Goal: Task Accomplishment & Management: Complete application form

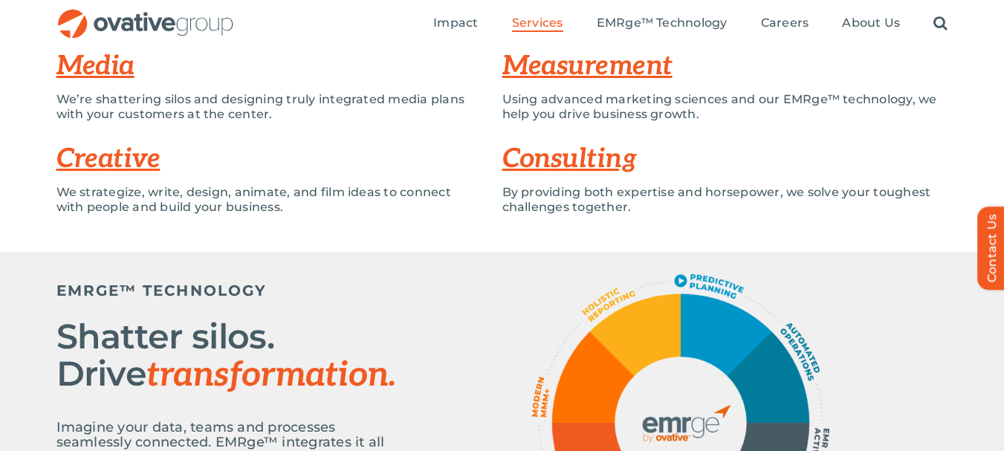
scroll to position [297, 0]
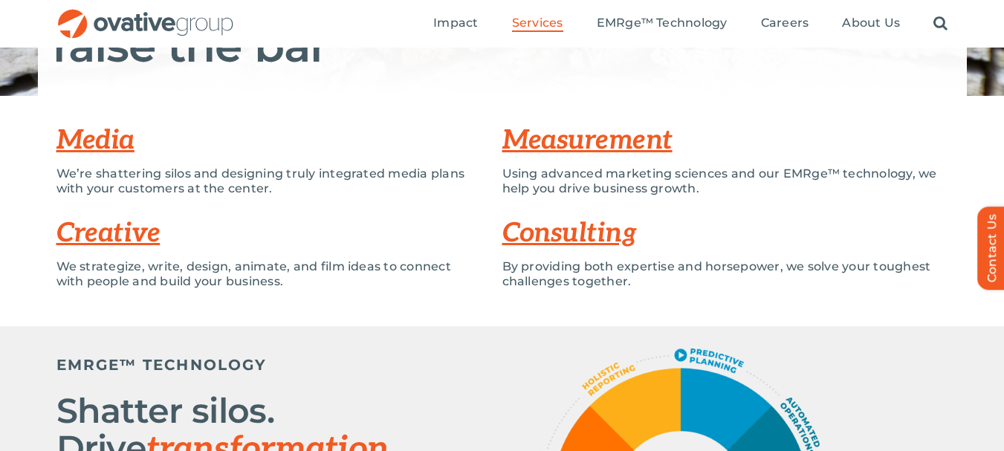
click at [410, 287] on p "We strategize, write, design, animate, and film ideas to connect with people an…" at bounding box center [268, 274] width 424 height 30
drag, startPoint x: 270, startPoint y: 309, endPoint x: 175, endPoint y: 279, distance: 99.9
click at [233, 303] on div "Media We’re shattering silos and designing truly integrated media plans with yo…" at bounding box center [502, 211] width 1004 height 230
click at [130, 278] on p "We strategize, write, design, animate, and film ideas to connect with people an…" at bounding box center [268, 274] width 424 height 30
click at [113, 266] on p "We strategize, write, design, animate, and film ideas to connect with people an…" at bounding box center [268, 274] width 424 height 30
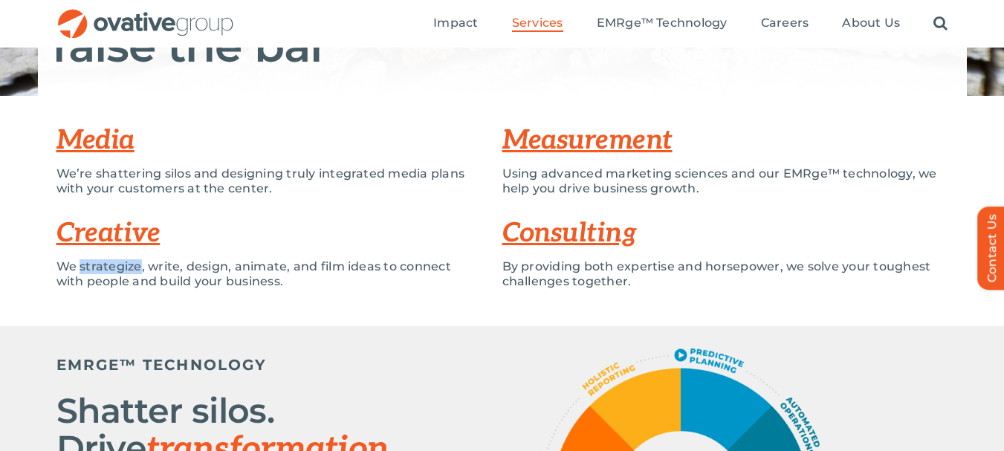
drag, startPoint x: 128, startPoint y: 265, endPoint x: 162, endPoint y: 262, distance: 34.4
click at [152, 264] on p "We strategize, write, design, animate, and film ideas to connect with people an…" at bounding box center [268, 274] width 424 height 30
drag, startPoint x: 221, startPoint y: 256, endPoint x: 262, endPoint y: 250, distance: 42.2
click at [232, 258] on div "Creative We strategize, write, design, animate, and film ideas to connect with …" at bounding box center [279, 257] width 446 height 93
drag, startPoint x: 263, startPoint y: 250, endPoint x: 278, endPoint y: 246, distance: 15.3
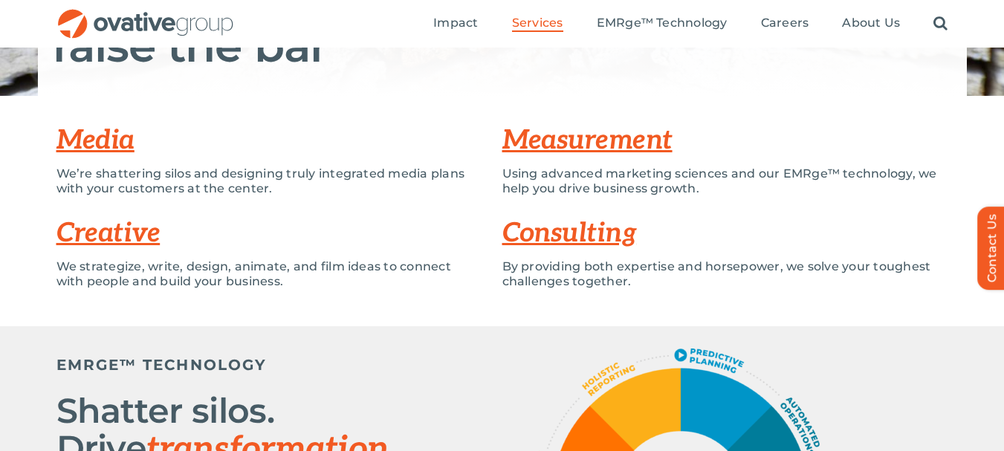
click at [266, 250] on div "Creative We strategize, write, design, animate, and film ideas to connect with …" at bounding box center [279, 257] width 446 height 93
drag, startPoint x: 326, startPoint y: 236, endPoint x: 356, endPoint y: 229, distance: 31.4
click at [335, 236] on h3 "Creative" at bounding box center [279, 234] width 446 height 30
click at [356, 229] on h3 "Creative" at bounding box center [279, 234] width 446 height 30
click at [343, 302] on div "We strategize, write, design, animate, and film ideas to connect with people an…" at bounding box center [268, 281] width 424 height 45
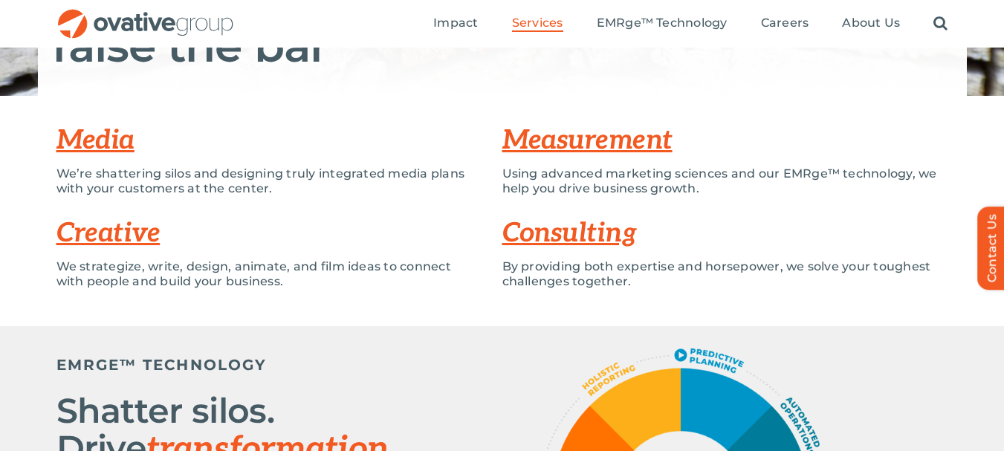
drag, startPoint x: 343, startPoint y: 302, endPoint x: 434, endPoint y: 315, distance: 92.4
click at [354, 302] on div "We strategize, write, design, animate, and film ideas to connect with people an…" at bounding box center [268, 281] width 424 height 45
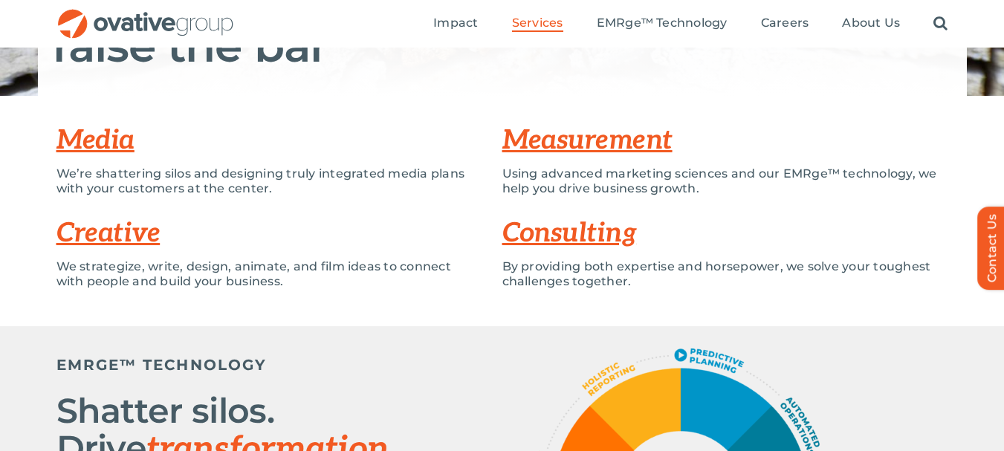
click at [833, 321] on div "Media We’re shattering silos and designing truly integrated media plans with yo…" at bounding box center [502, 211] width 1004 height 230
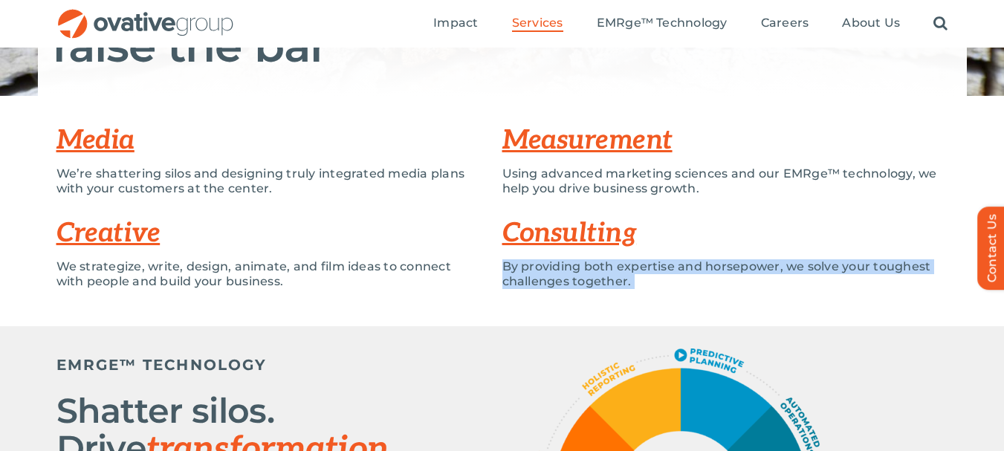
click at [833, 321] on div "Media We’re shattering silos and designing truly integrated media plans with yo…" at bounding box center [502, 211] width 1004 height 230
click at [833, 317] on div "Media We’re shattering silos and designing truly integrated media plans with yo…" at bounding box center [502, 211] width 1004 height 230
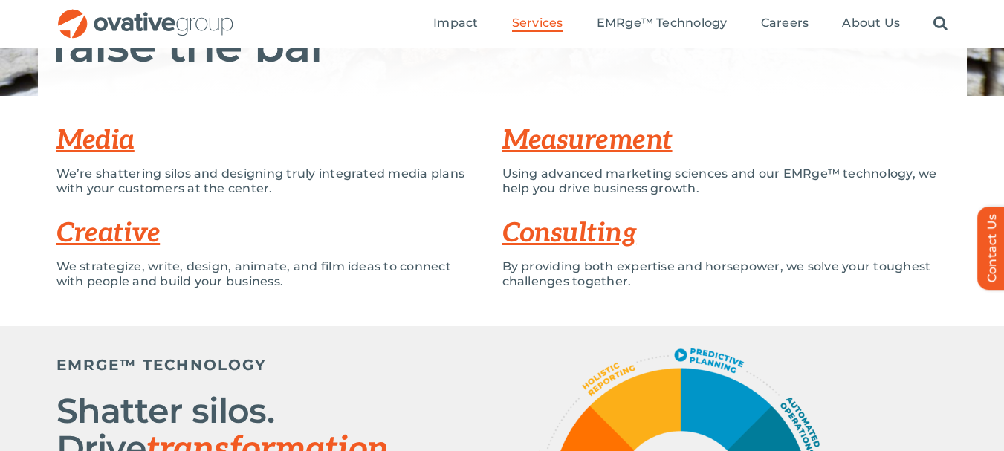
drag, startPoint x: 830, startPoint y: 315, endPoint x: 816, endPoint y: 314, distance: 13.4
click at [829, 318] on div "Media We’re shattering silos and designing truly integrated media plans with yo…" at bounding box center [502, 211] width 1004 height 230
click at [562, 233] on link "Consulting" at bounding box center [570, 233] width 135 height 33
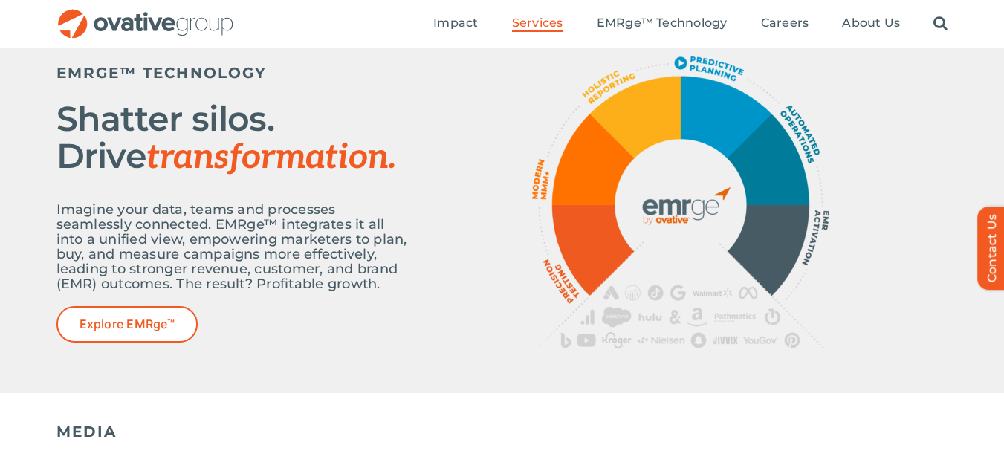
scroll to position [229, 0]
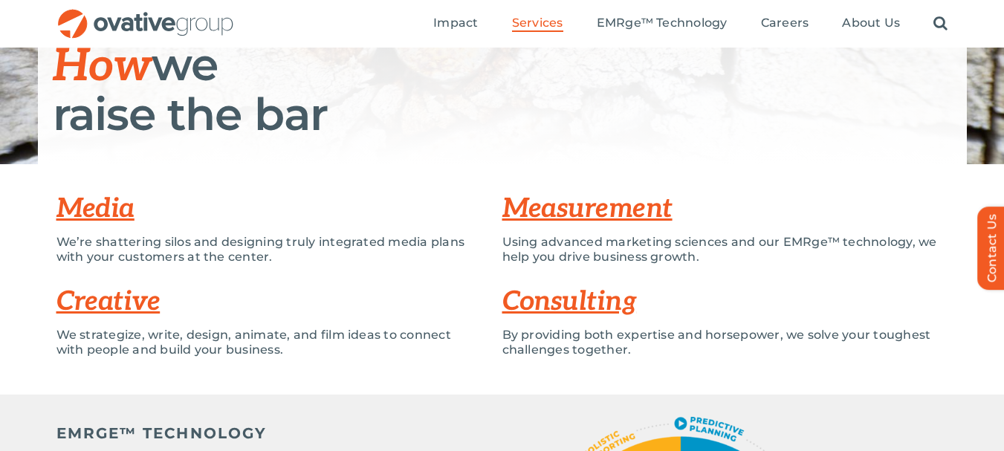
click at [106, 307] on link "Creative" at bounding box center [108, 301] width 104 height 33
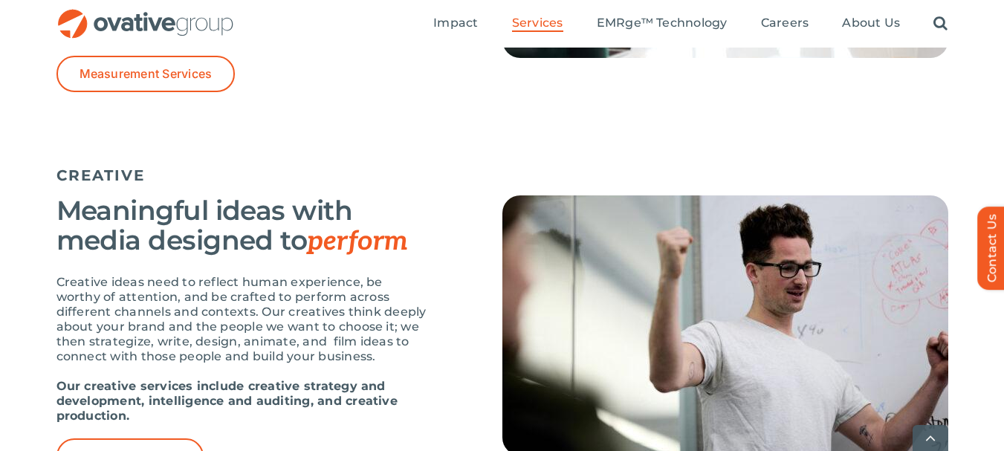
scroll to position [1629, 0]
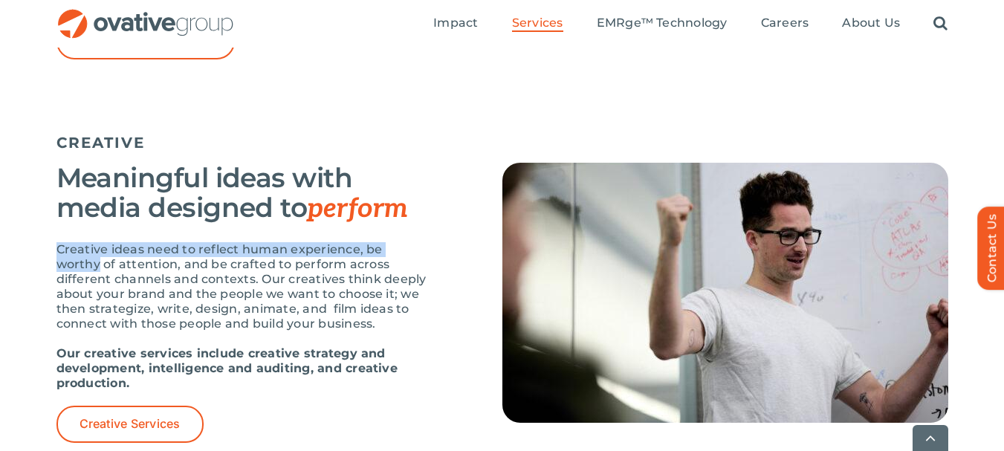
drag, startPoint x: 56, startPoint y: 248, endPoint x: 439, endPoint y: 256, distance: 382.2
click at [436, 256] on div "Meaningful ideas with media designed to perform Creative ideas need to reflect …" at bounding box center [279, 302] width 446 height 279
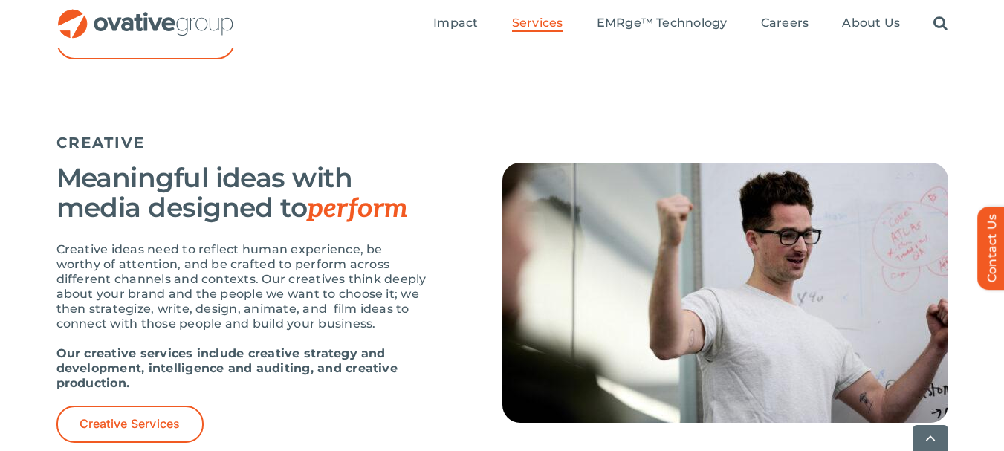
click at [465, 294] on div "Meaningful ideas with media designed to perform Creative ideas need to reflect …" at bounding box center [279, 302] width 446 height 279
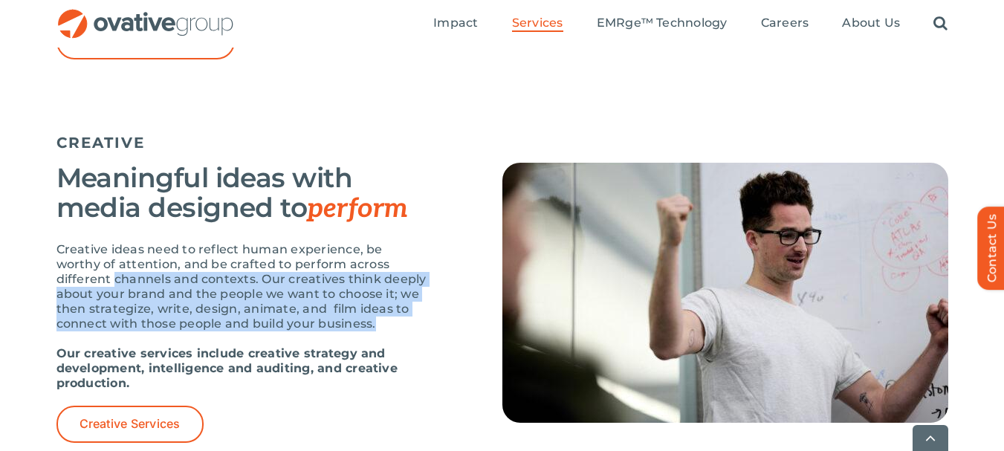
drag, startPoint x: 59, startPoint y: 283, endPoint x: 442, endPoint y: 335, distance: 386.2
click at [413, 329] on p "Creative ideas need to reflect human experience, be worthy of attention, and be…" at bounding box center [242, 286] width 372 height 89
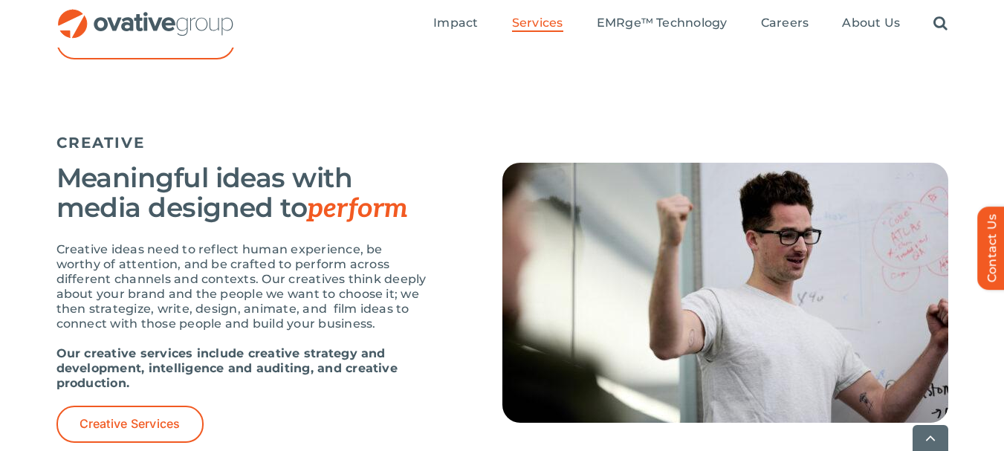
click at [447, 337] on div "Meaningful ideas with media designed to perform Creative ideas need to reflect …" at bounding box center [279, 302] width 446 height 279
drag, startPoint x: 146, startPoint y: 311, endPoint x: 268, endPoint y: 307, distance: 122.0
click at [242, 305] on p "Creative ideas need to reflect human experience, be worthy of attention, and be…" at bounding box center [242, 286] width 372 height 89
drag, startPoint x: 271, startPoint y: 308, endPoint x: 302, endPoint y: 310, distance: 30.5
click at [291, 310] on p "Creative ideas need to reflect human experience, be worthy of attention, and be…" at bounding box center [242, 286] width 372 height 89
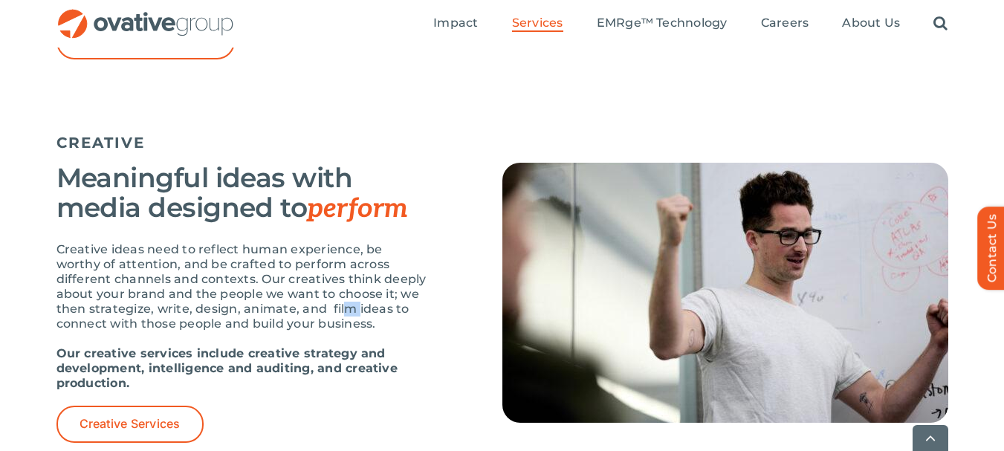
drag, startPoint x: 315, startPoint y: 311, endPoint x: 354, endPoint y: 311, distance: 38.7
click at [329, 311] on p "Creative ideas need to reflect human experience, be worthy of attention, and be…" at bounding box center [242, 286] width 372 height 89
drag, startPoint x: 360, startPoint y: 312, endPoint x: 384, endPoint y: 312, distance: 23.8
click at [372, 312] on p "Creative ideas need to reflect human experience, be worthy of attention, and be…" at bounding box center [242, 286] width 372 height 89
click at [393, 314] on p "Creative ideas need to reflect human experience, be worthy of attention, and be…" at bounding box center [242, 286] width 372 height 89
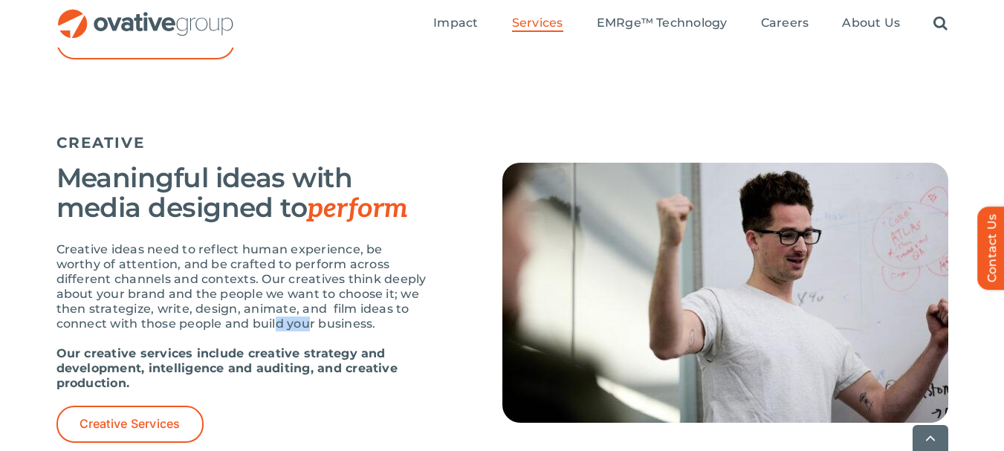
drag, startPoint x: 297, startPoint y: 330, endPoint x: 256, endPoint y: 328, distance: 41.7
click at [269, 329] on p "Creative ideas need to reflect human experience, be worthy of attention, and be…" at bounding box center [242, 286] width 372 height 89
click at [172, 337] on div "Creative ideas need to reflect human experience, be worthy of attention, and be…" at bounding box center [242, 324] width 372 height 164
drag, startPoint x: 215, startPoint y: 369, endPoint x: 268, endPoint y: 369, distance: 53.5
click at [230, 369] on strong "Our creative services include creative strategy and development, intelligence a…" at bounding box center [226, 368] width 341 height 44
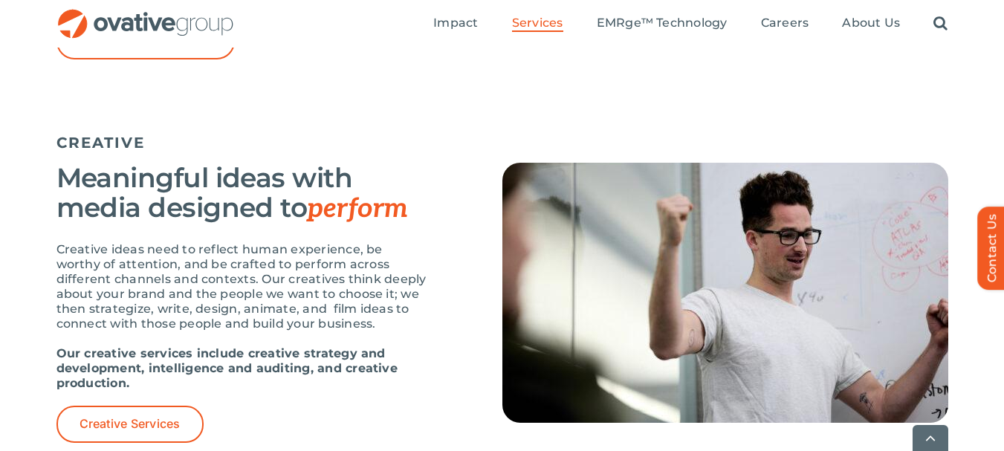
drag, startPoint x: 268, startPoint y: 369, endPoint x: 320, endPoint y: 370, distance: 51.3
click at [285, 372] on strong "Our creative services include creative strategy and development, intelligence a…" at bounding box center [226, 368] width 341 height 44
drag, startPoint x: 335, startPoint y: 370, endPoint x: 358, endPoint y: 369, distance: 23.1
click at [352, 370] on strong "Our creative services include creative strategy and development, intelligence a…" at bounding box center [226, 368] width 341 height 44
click at [388, 371] on strong "Our creative services include creative strategy and development, intelligence a…" at bounding box center [226, 368] width 341 height 44
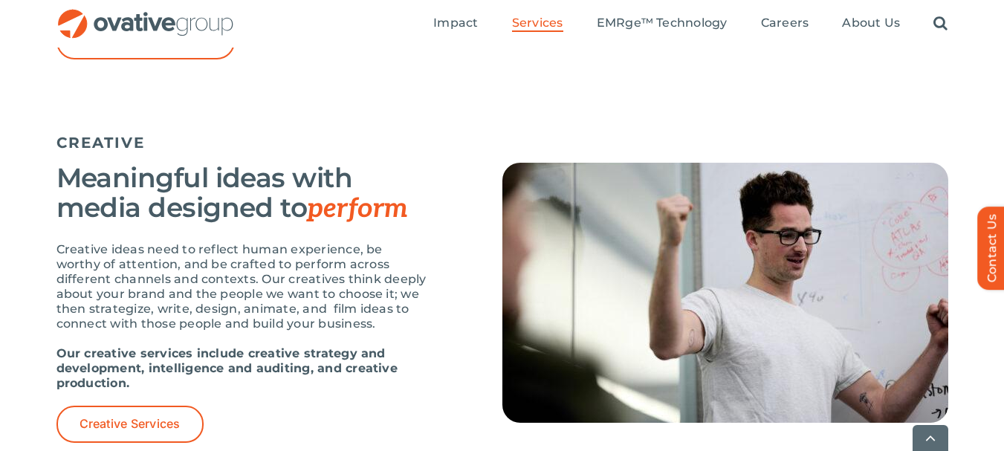
click at [84, 355] on strong "Our creative services include creative strategy and development, intelligence a…" at bounding box center [226, 368] width 341 height 44
drag, startPoint x: 91, startPoint y: 372, endPoint x: 120, endPoint y: 372, distance: 29.7
click at [92, 372] on strong "Our creative services include creative strategy and development, intelligence a…" at bounding box center [226, 368] width 341 height 44
click at [126, 372] on strong "Our creative services include creative strategy and development, intelligence a…" at bounding box center [226, 368] width 341 height 44
drag, startPoint x: 144, startPoint y: 375, endPoint x: 233, endPoint y: 370, distance: 88.6
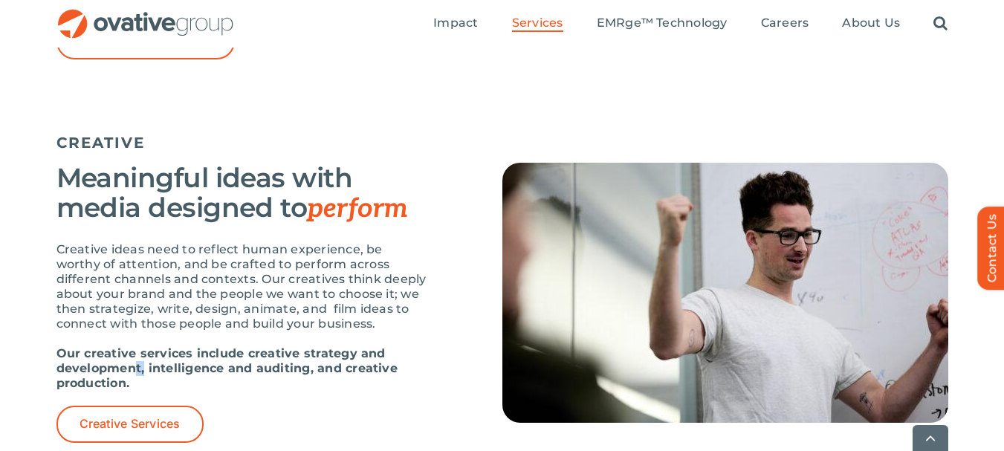
click at [169, 373] on strong "Our creative services include creative strategy and development, intelligence a…" at bounding box center [226, 368] width 341 height 44
drag, startPoint x: 247, startPoint y: 373, endPoint x: 342, endPoint y: 369, distance: 95.3
click at [287, 371] on strong "Our creative services include creative strategy and development, intelligence a…" at bounding box center [226, 368] width 341 height 44
click at [349, 370] on strong "Our creative services include creative strategy and development, intelligence a…" at bounding box center [226, 368] width 341 height 44
drag, startPoint x: 309, startPoint y: 357, endPoint x: 323, endPoint y: 341, distance: 21.1
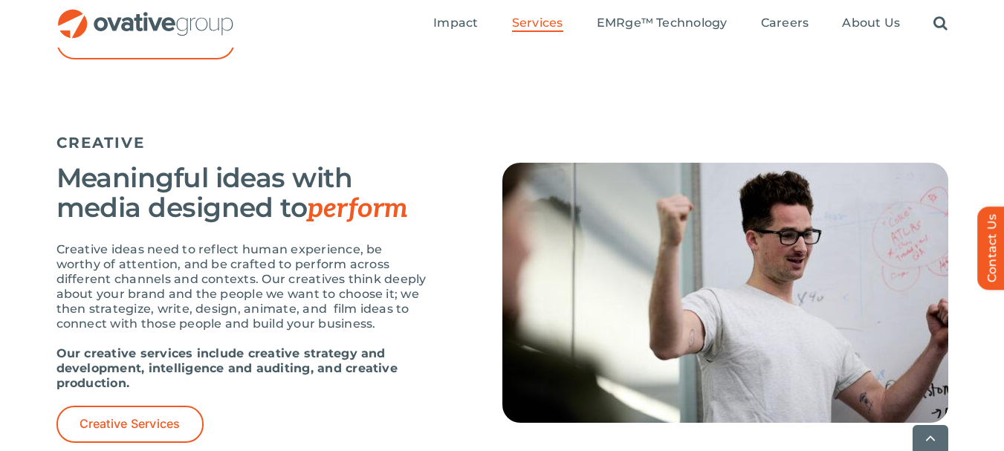
click at [311, 350] on strong "Our creative services include creative strategy and development, intelligence a…" at bounding box center [226, 368] width 341 height 44
drag, startPoint x: 326, startPoint y: 341, endPoint x: 341, endPoint y: 343, distance: 15.8
click at [333, 343] on div "Creative ideas need to reflect human experience, be worthy of attention, and be…" at bounding box center [242, 324] width 372 height 164
click at [354, 347] on strong "Our creative services include creative strategy and development, intelligence a…" at bounding box center [226, 368] width 341 height 44
click at [237, 348] on strong "Our creative services include creative strategy and development, intelligence a…" at bounding box center [226, 368] width 341 height 44
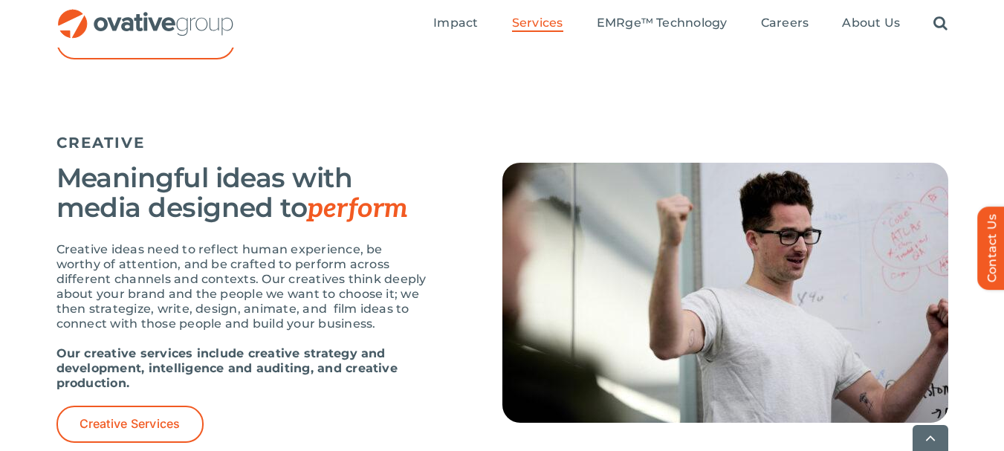
drag, startPoint x: 245, startPoint y: 348, endPoint x: 258, endPoint y: 346, distance: 12.8
click at [249, 348] on strong "Our creative services include creative strategy and development, intelligence a…" at bounding box center [226, 368] width 341 height 44
drag, startPoint x: 260, startPoint y: 346, endPoint x: 298, endPoint y: 346, distance: 37.9
click at [279, 348] on div "Creative ideas need to reflect human experience, be worthy of attention, and be…" at bounding box center [242, 324] width 372 height 164
drag, startPoint x: 320, startPoint y: 348, endPoint x: 336, endPoint y: 348, distance: 16.4
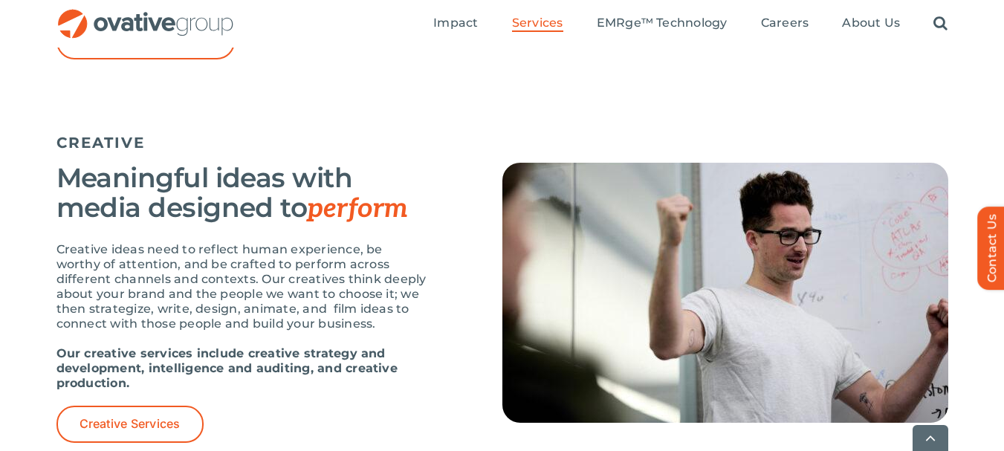
click at [324, 348] on div "Creative ideas need to reflect human experience, be worthy of attention, and be…" at bounding box center [242, 324] width 372 height 164
drag, startPoint x: 336, startPoint y: 348, endPoint x: 356, endPoint y: 346, distance: 20.1
click at [337, 348] on strong "Our creative services include creative strategy and development, intelligence a…" at bounding box center [226, 368] width 341 height 44
drag, startPoint x: 356, startPoint y: 346, endPoint x: 379, endPoint y: 344, distance: 23.2
click at [359, 346] on strong "Our creative services include creative strategy and development, intelligence a…" at bounding box center [226, 368] width 341 height 44
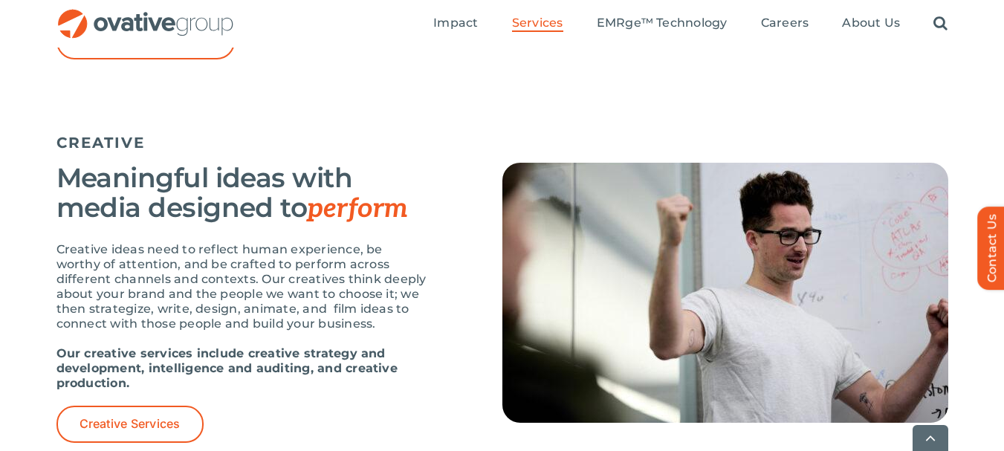
drag, startPoint x: 379, startPoint y: 344, endPoint x: 389, endPoint y: 346, distance: 9.8
click at [385, 346] on div "Creative ideas need to reflect human experience, be worthy of attention, and be…" at bounding box center [242, 324] width 372 height 164
click at [393, 346] on div "Creative ideas need to reflect human experience, be worthy of attention, and be…" at bounding box center [242, 324] width 372 height 164
drag, startPoint x: 52, startPoint y: 370, endPoint x: 81, endPoint y: 365, distance: 29.5
click at [68, 367] on div "CREATIVE Meaningful ideas with media designed to perform Creative ideas need to…" at bounding box center [502, 295] width 1004 height 383
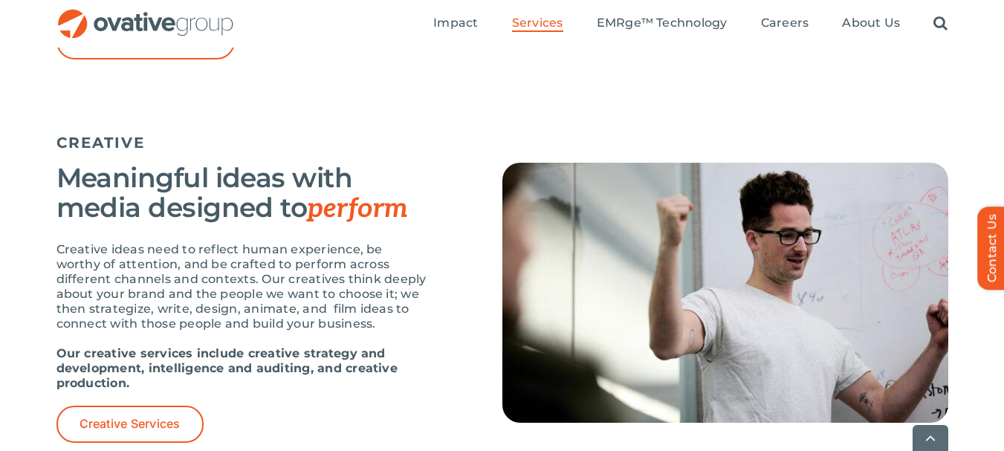
drag, startPoint x: 81, startPoint y: 365, endPoint x: 117, endPoint y: 363, distance: 36.5
click at [96, 364] on strong "Our creative services include creative strategy and development, intelligence a…" at bounding box center [226, 368] width 341 height 44
drag
click at [125, 363] on strong "Our creative services include creative strategy and development, intelligence a…" at bounding box center [226, 368] width 341 height 44
click at [138, 366] on strong "Our creative services include creative strategy and development, intelligence a…" at bounding box center [226, 368] width 341 height 44
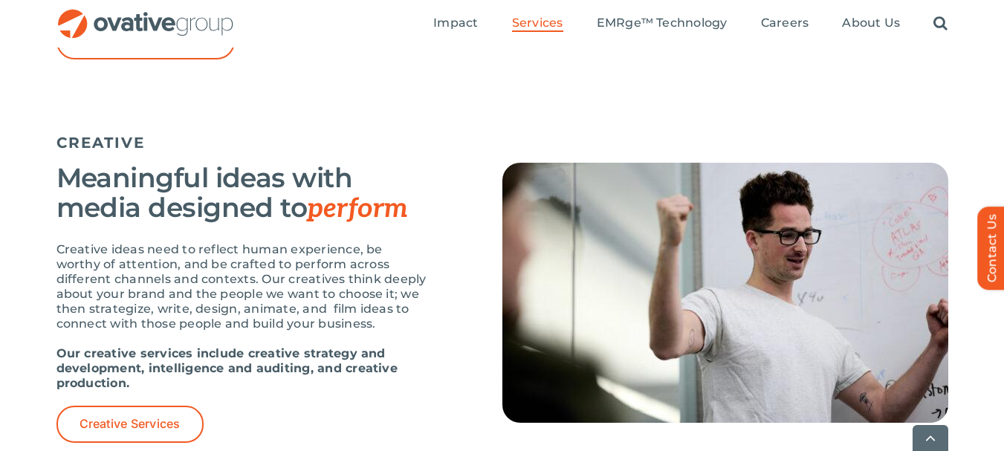
click at [250, 401] on div "Creative ideas need to reflect human experience, be worthy of attention, and be…" at bounding box center [242, 324] width 372 height 164
click at [163, 353] on strong "Our creative services include creative strategy and development, intelligence a…" at bounding box center [226, 368] width 341 height 44
click at [225, 352] on strong "Our creative services include creative strategy and development, intelligence a…" at bounding box center [226, 368] width 341 height 44
click at [260, 359] on strong "Our creative services include creative strategy and development, intelligence a…" at bounding box center [226, 368] width 341 height 44
click at [297, 355] on strong "Our creative services include creative strategy and development, intelligence a…" at bounding box center [226, 368] width 341 height 44
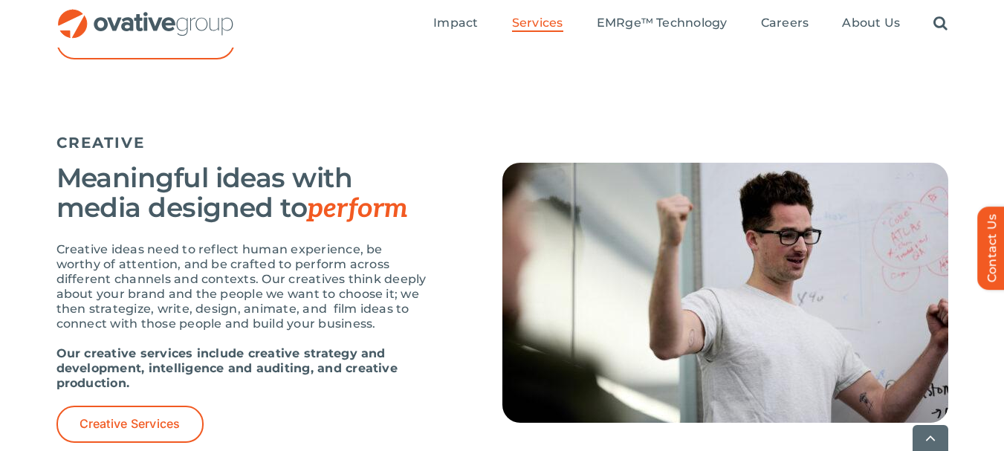
click at [310, 358] on strong "Our creative services include creative strategy and development, intelligence a…" at bounding box center [226, 368] width 341 height 44
click at [341, 369] on strong "Our creative services include creative strategy and development, intelligence a…" at bounding box center [226, 368] width 341 height 44
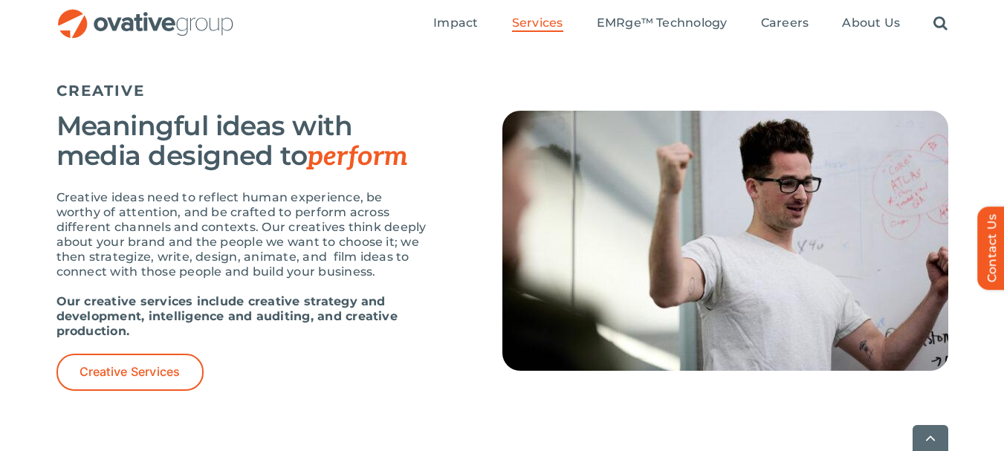
scroll to position [1704, 0]
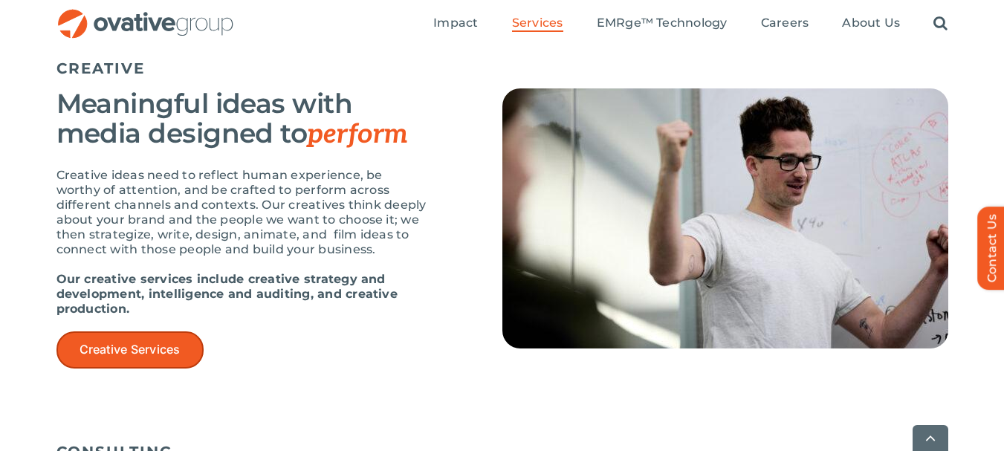
click at [113, 349] on span "Creative Services" at bounding box center [130, 350] width 101 height 14
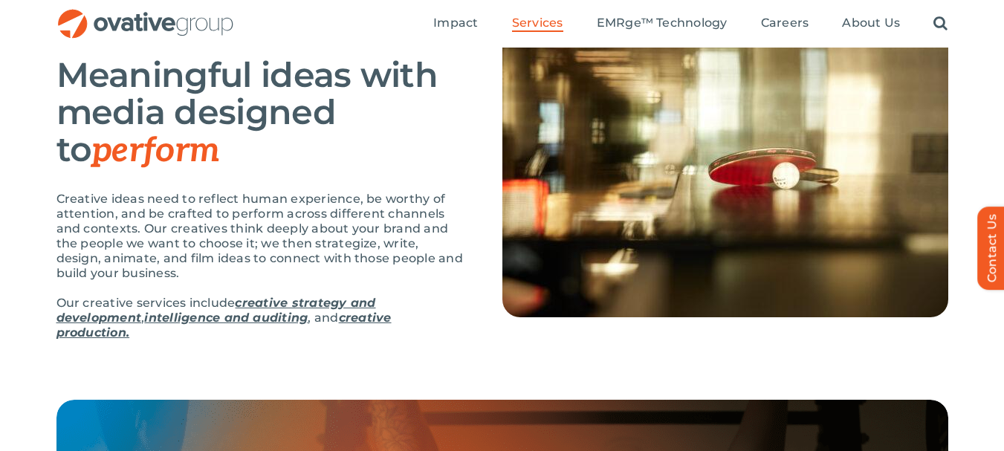
scroll to position [149, 0]
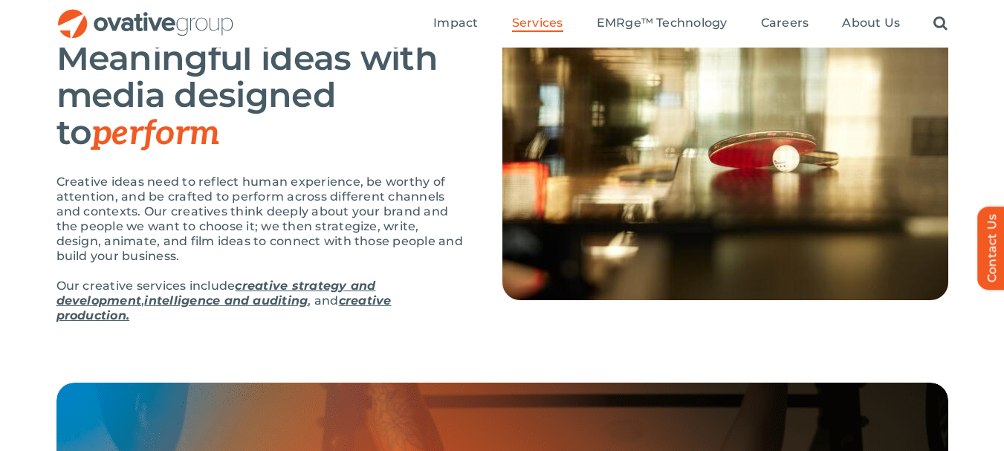
click at [298, 285] on link "creative strategy and development" at bounding box center [216, 293] width 320 height 29
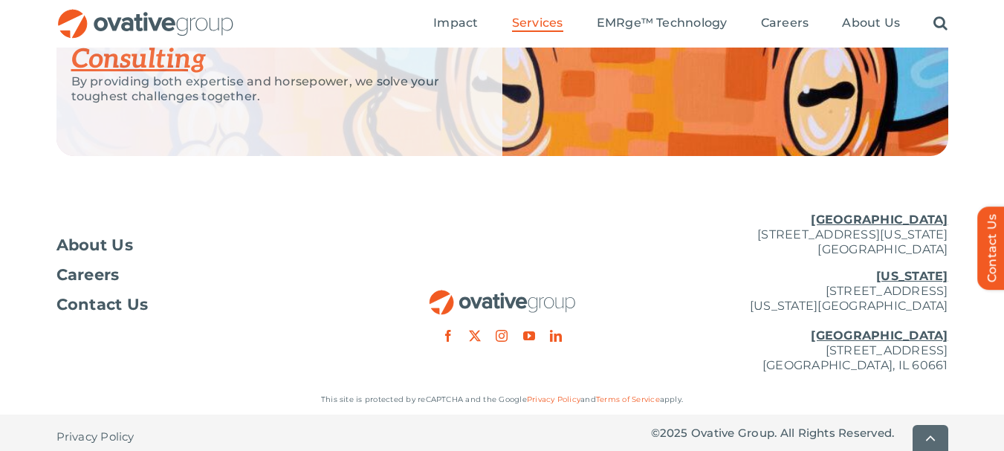
scroll to position [2510, 0]
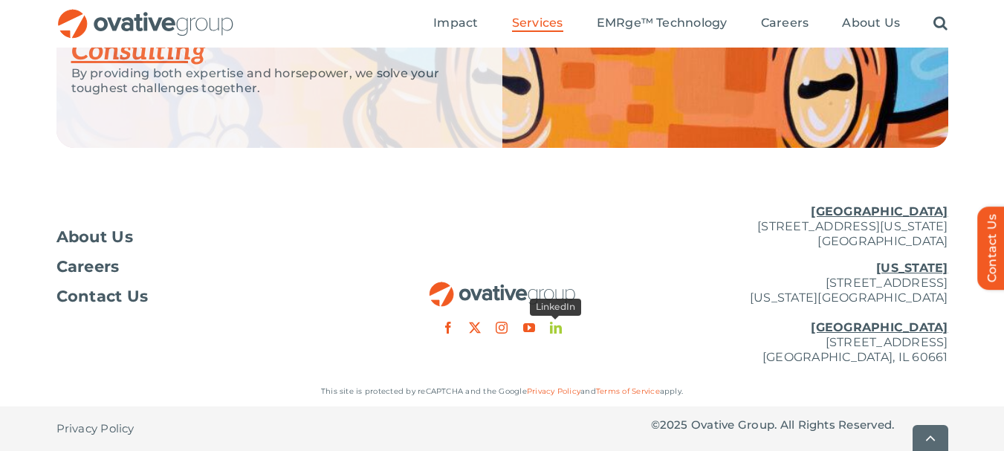
click at [553, 328] on link "linkedin" at bounding box center [556, 328] width 12 height 12
click at [91, 237] on span "About Us" at bounding box center [94, 237] width 77 height 15
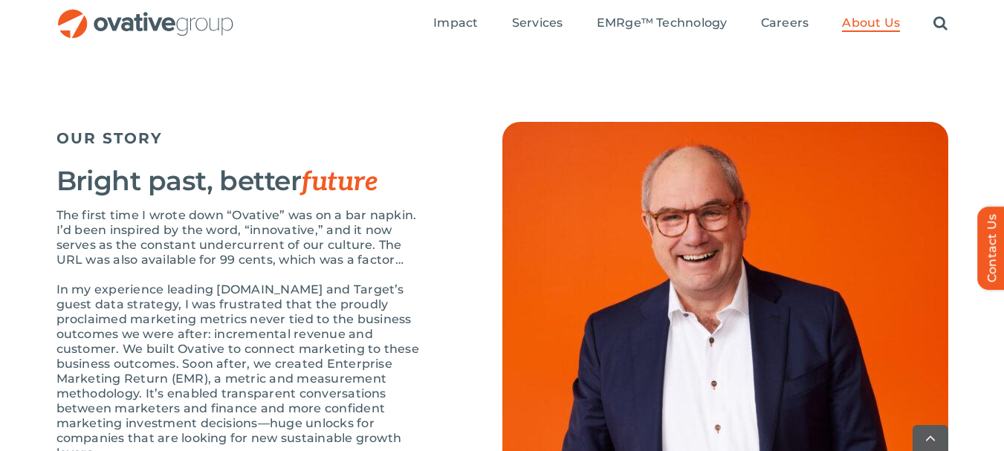
scroll to position [1496, 0]
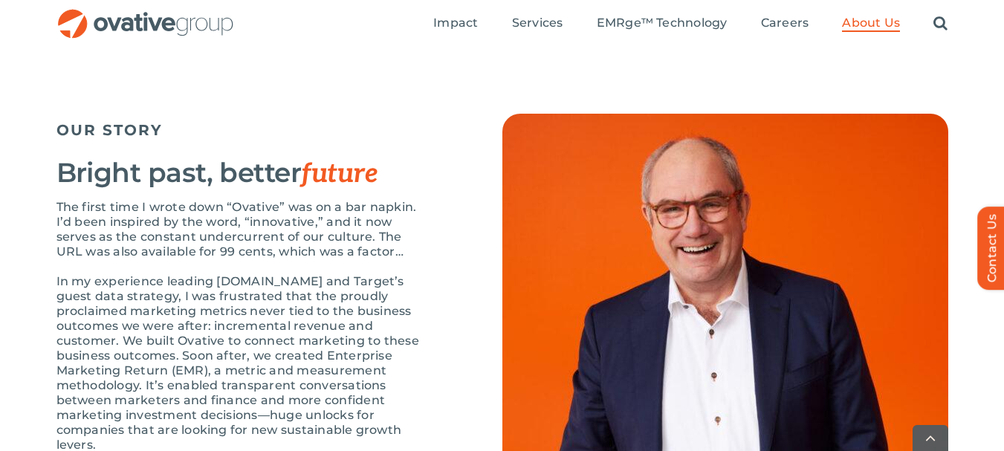
click at [112, 187] on div "OUR STORY Bright past, better future The first time I wrote down “Ovative” was …" at bounding box center [242, 402] width 372 height 577
drag, startPoint x: 158, startPoint y: 194, endPoint x: 204, endPoint y: 212, distance: 48.7
click at [159, 194] on div "OUR STORY Bright past, better future The first time I wrote down “Ovative” was …" at bounding box center [242, 402] width 372 height 577
drag, startPoint x: 212, startPoint y: 217, endPoint x: 234, endPoint y: 219, distance: 22.3
click at [214, 189] on h3 "Bright past, better future" at bounding box center [242, 173] width 372 height 31
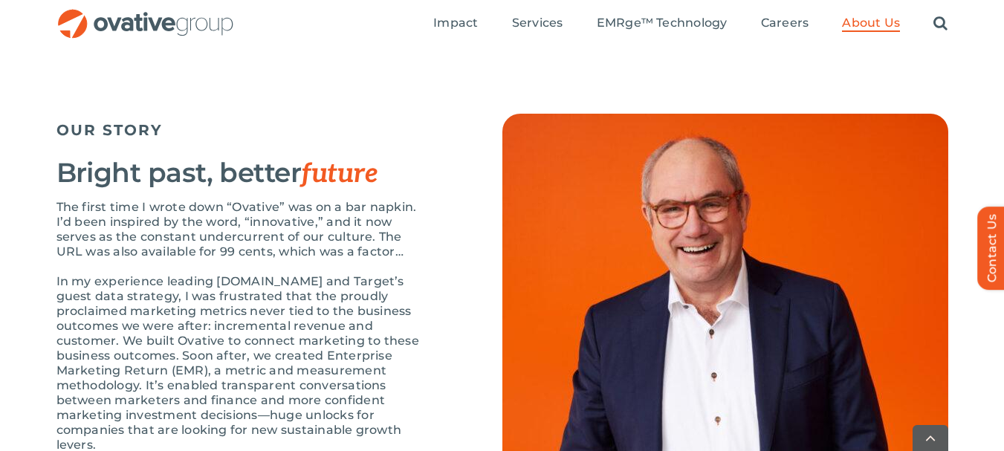
click at [235, 189] on h3 "Bright past, better future" at bounding box center [242, 173] width 372 height 31
drag, startPoint x: 278, startPoint y: 229, endPoint x: 187, endPoint y: 239, distance: 91.2
click at [278, 189] on h3 "Bright past, better future" at bounding box center [242, 173] width 372 height 31
click at [93, 240] on div "OUR STORY Bright past, better future The first time I wrote down “Ovative” was …" at bounding box center [242, 402] width 372 height 577
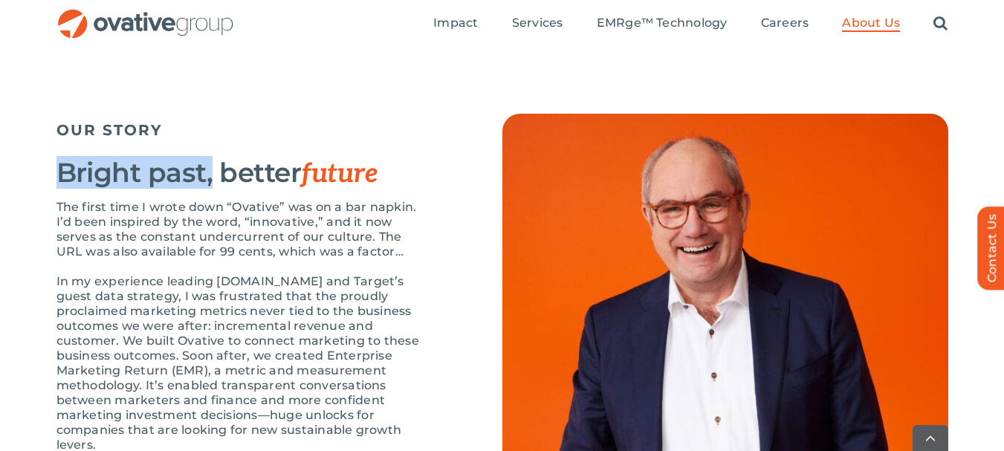
drag, startPoint x: 60, startPoint y: 215, endPoint x: 237, endPoint y: 225, distance: 177.2
click at [215, 189] on h3 "Bright past, better future" at bounding box center [242, 173] width 372 height 31
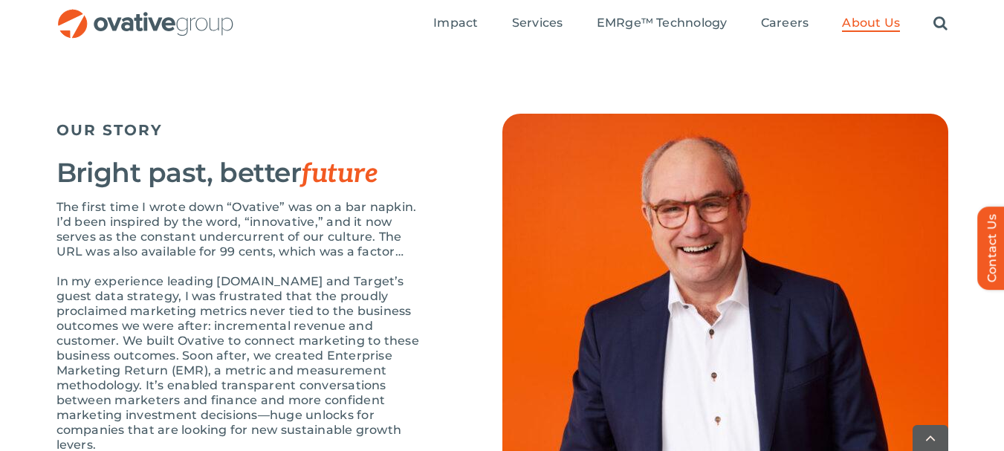
click at [427, 259] on p "The first time I wrote down “Ovative” was on a bar napkin. I’d been inspired by…" at bounding box center [242, 229] width 372 height 59
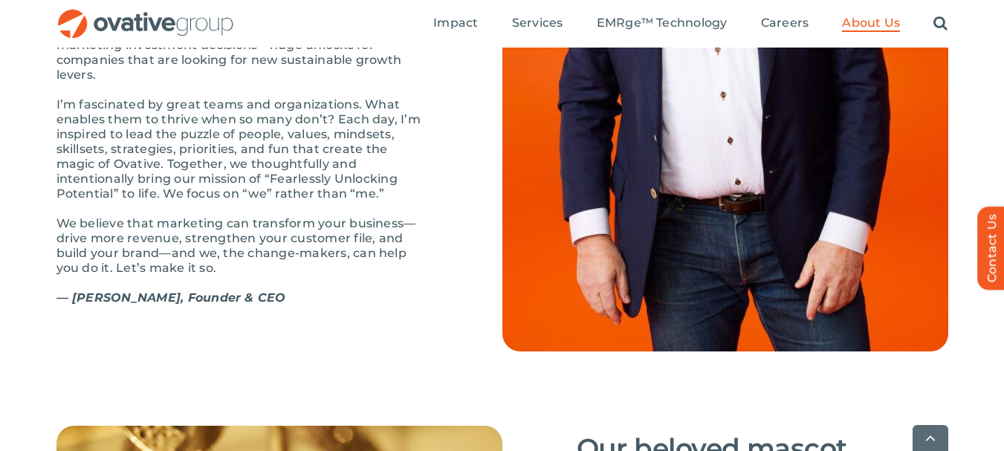
scroll to position [1868, 0]
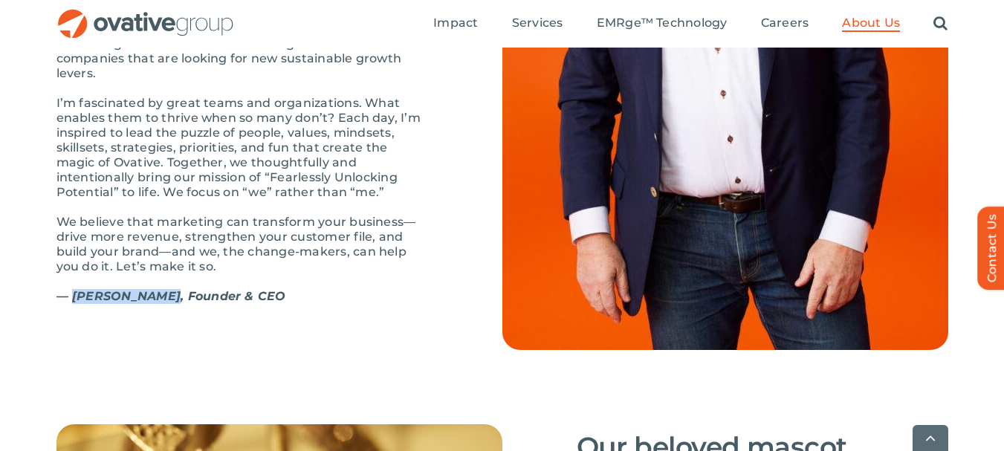
drag, startPoint x: 72, startPoint y: 324, endPoint x: 158, endPoint y: 327, distance: 85.5
click at [158, 303] on strong "— Dale Nitschke, Founder & CEO" at bounding box center [171, 296] width 230 height 14
copy strong "Dale Nitschke"
click at [303, 8] on div "Search for: * Toggle Navigation Impact Expert Insights Case Studies Awards & Pr…" at bounding box center [592, 24] width 714 height 48
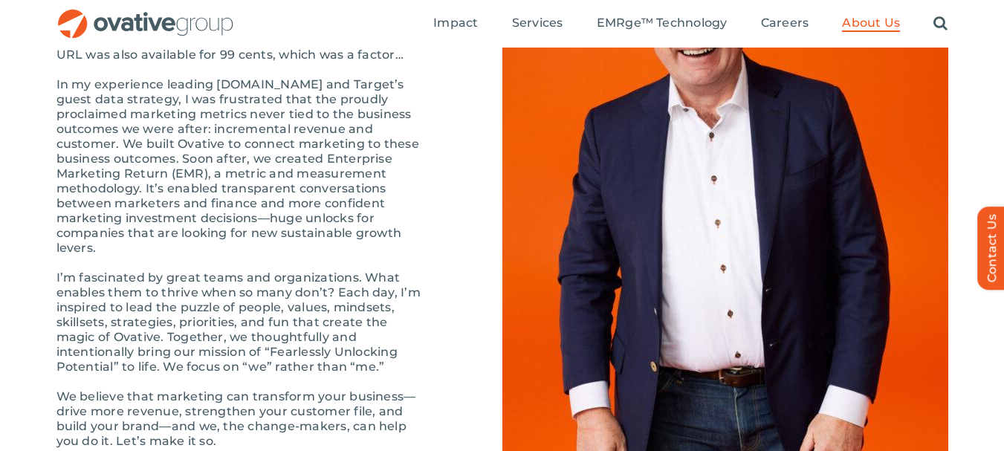
scroll to position [1571, 0]
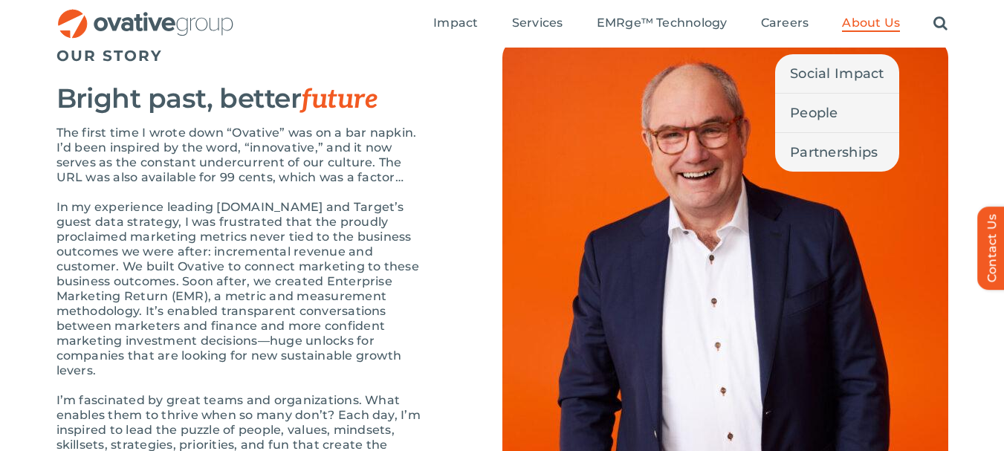
click at [859, 20] on span "About Us" at bounding box center [871, 23] width 58 height 15
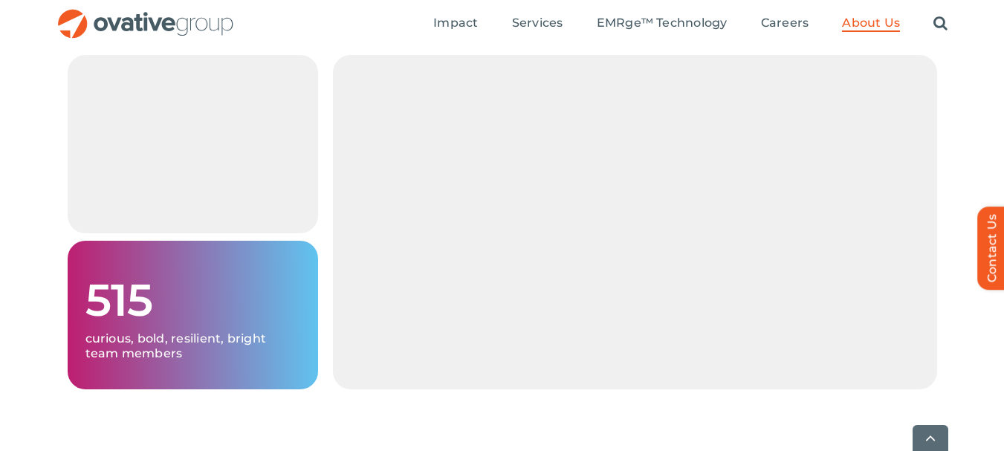
scroll to position [3373, 0]
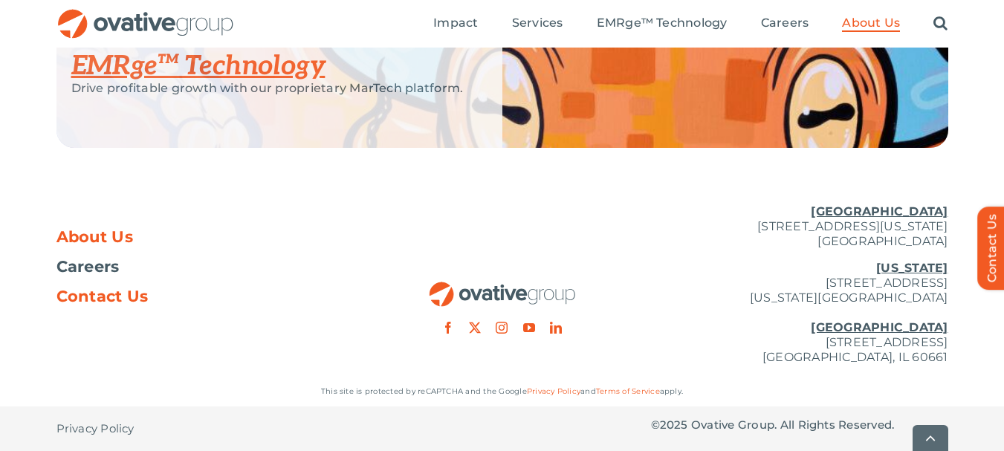
click at [97, 295] on span "Contact Us" at bounding box center [102, 296] width 92 height 15
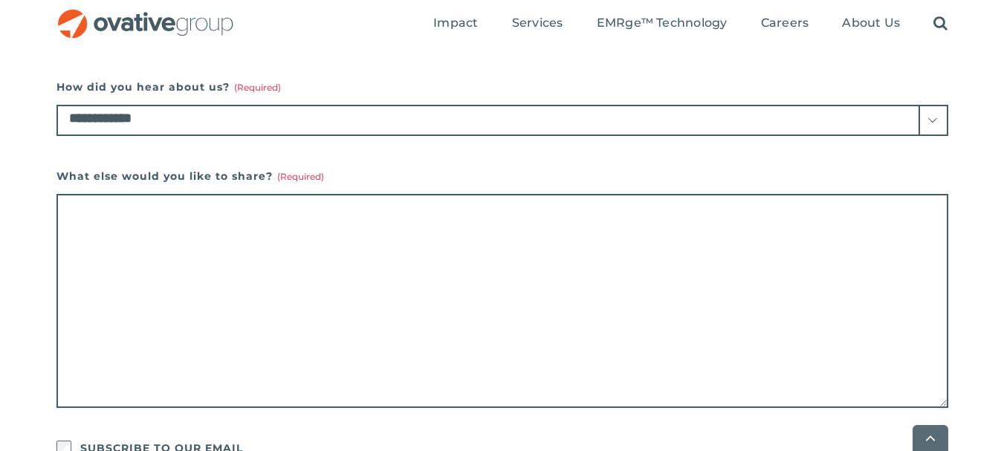
scroll to position [966, 0]
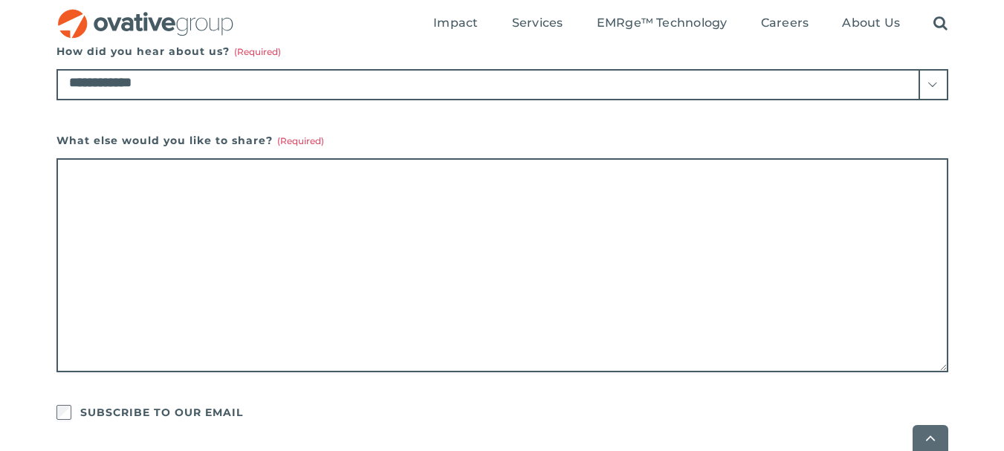
click at [215, 251] on textarea "What else would you like to share? (Required)" at bounding box center [502, 265] width 892 height 214
paste textarea "**********"
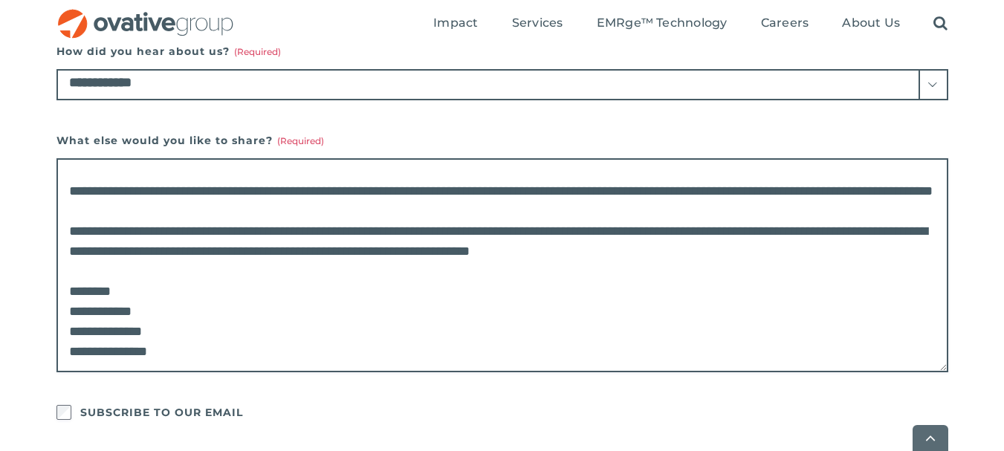
scroll to position [0, 0]
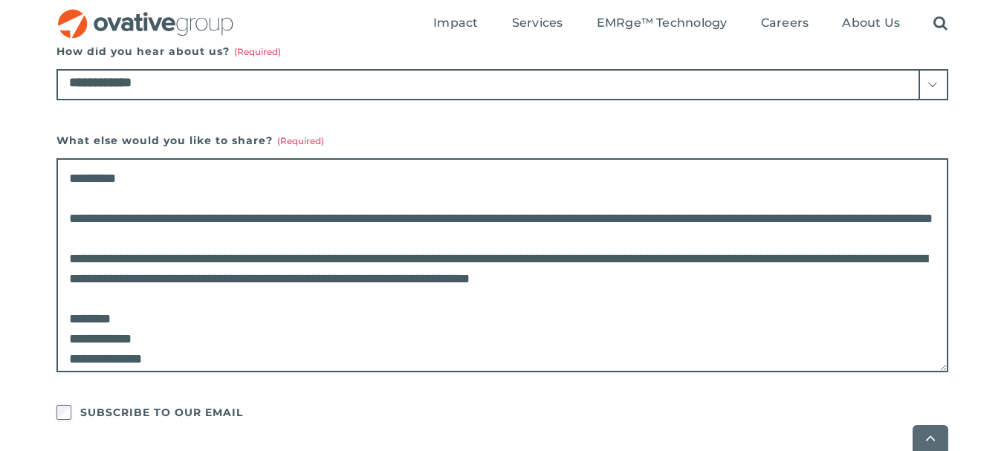
click at [74, 178] on textarea "**********" at bounding box center [502, 265] width 892 height 214
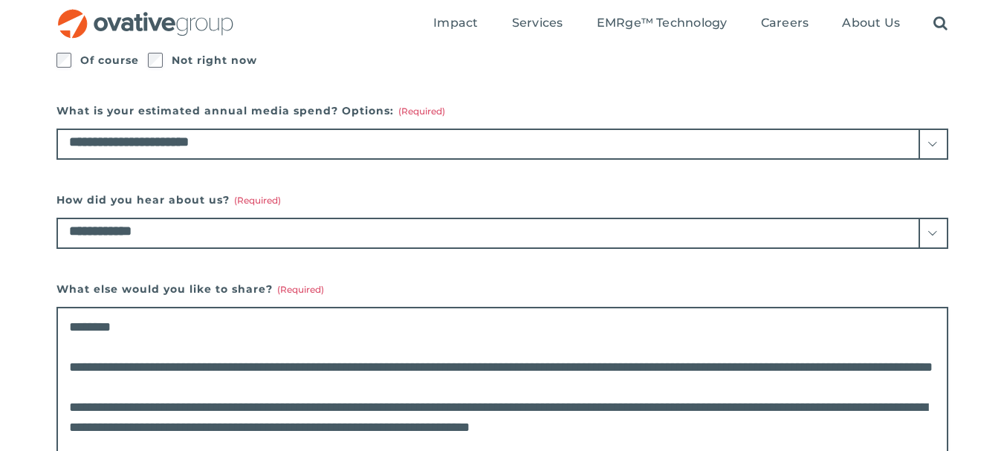
type textarea "**********"
click at [163, 235] on select "**********" at bounding box center [502, 233] width 892 height 31
select select "**********"
click at [56, 218] on select "**********" at bounding box center [502, 233] width 892 height 31
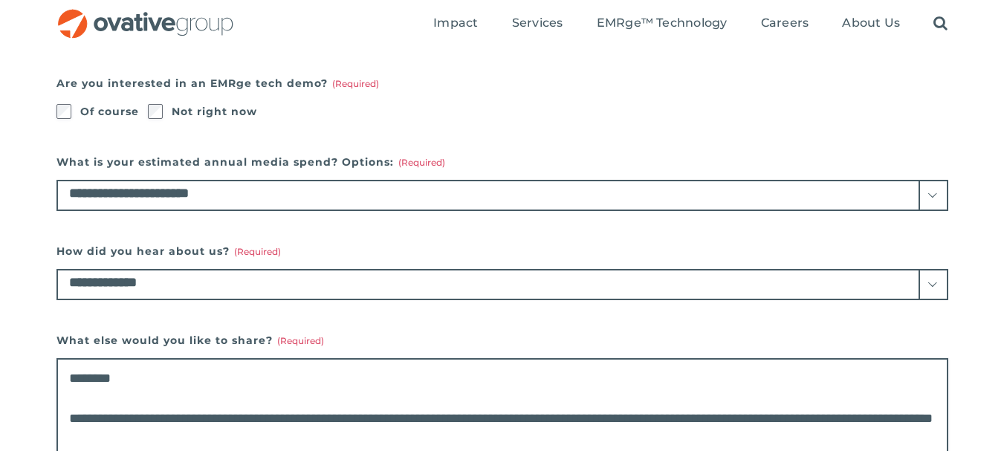
scroll to position [743, 0]
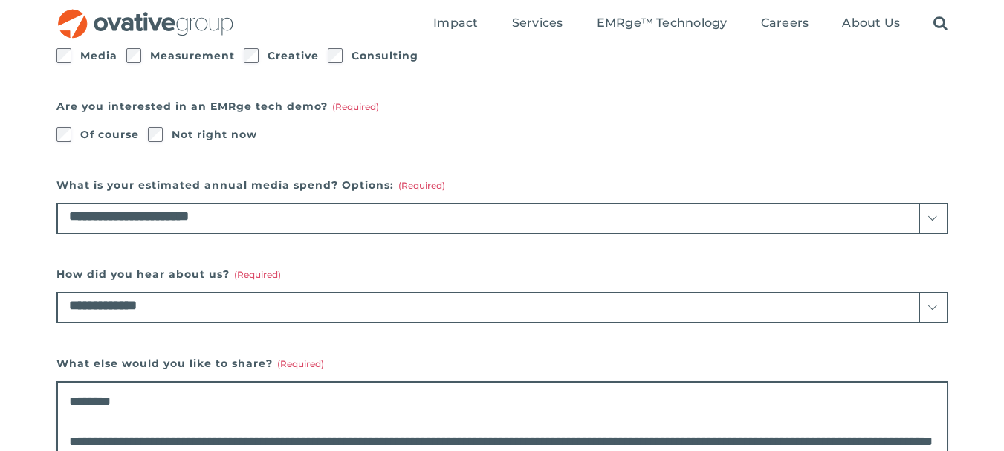
click at [216, 238] on div "**********" at bounding box center [502, 198] width 892 height 1072
click at [224, 218] on select "**********" at bounding box center [502, 218] width 892 height 31
select select "**********"
click at [56, 203] on select "**********" at bounding box center [502, 218] width 892 height 31
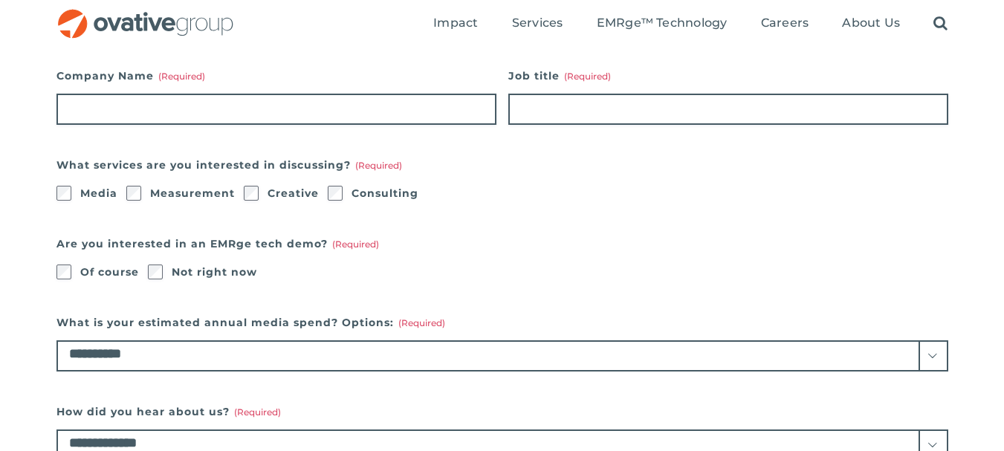
scroll to position [595, 0]
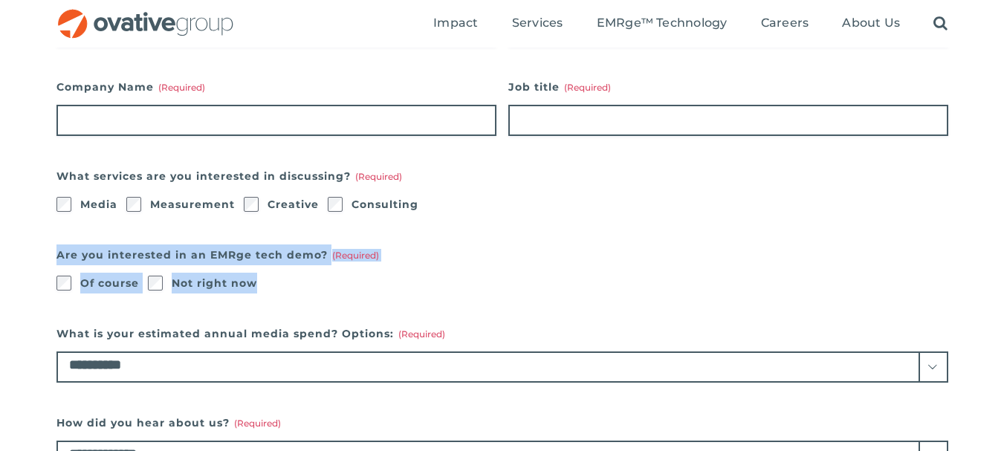
drag, startPoint x: 58, startPoint y: 250, endPoint x: 479, endPoint y: 268, distance: 421.1
click at [478, 268] on fieldset "Are you interested in an EMRge tech demo? (Required) Of course Not right now" at bounding box center [502, 269] width 892 height 49
click at [489, 269] on fieldset "Are you interested in an EMRge tech demo? (Required) Of course Not right now" at bounding box center [502, 269] width 892 height 49
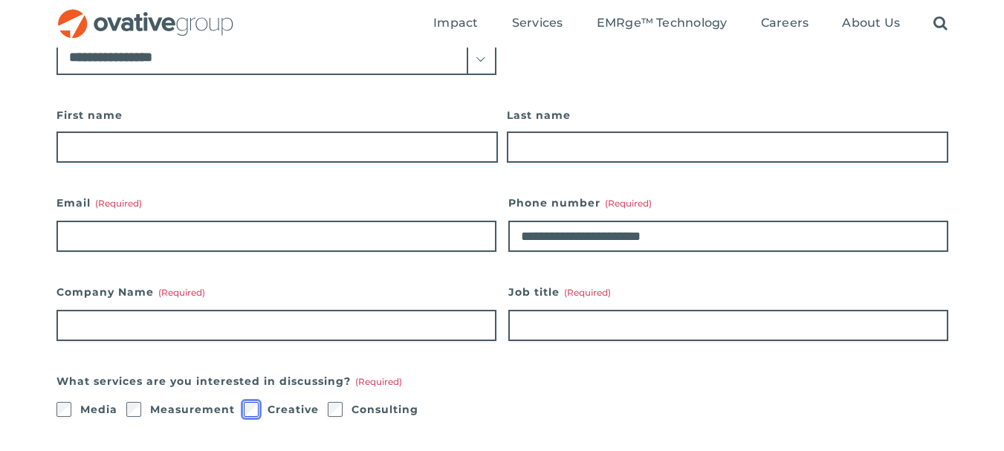
scroll to position [372, 0]
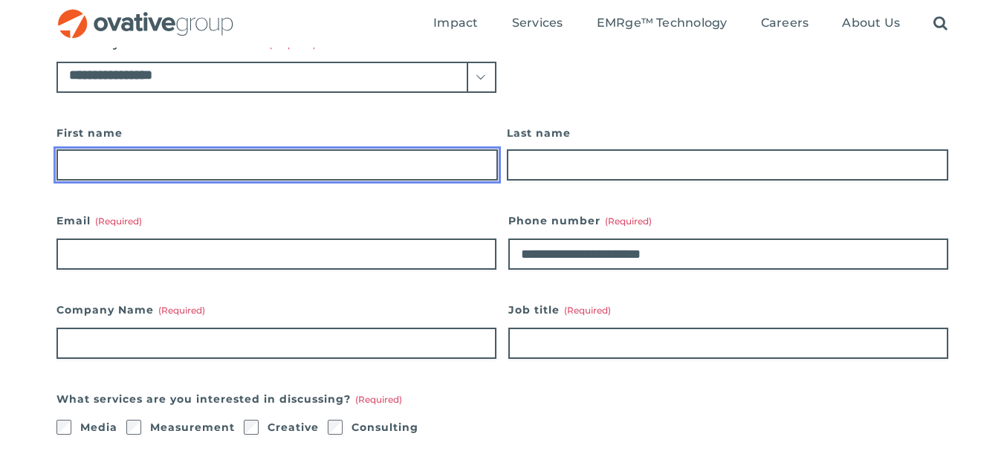
click at [132, 161] on input "First name" at bounding box center [277, 164] width 442 height 31
type input "*****"
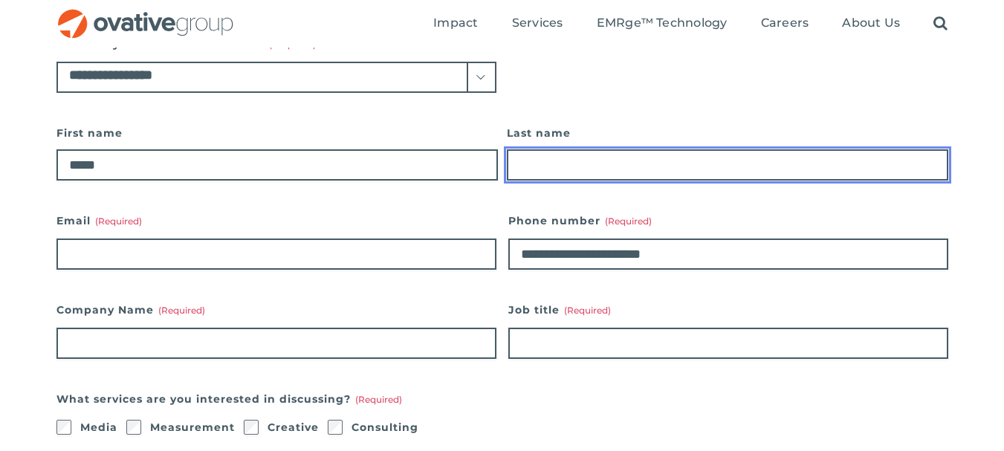
type input "******"
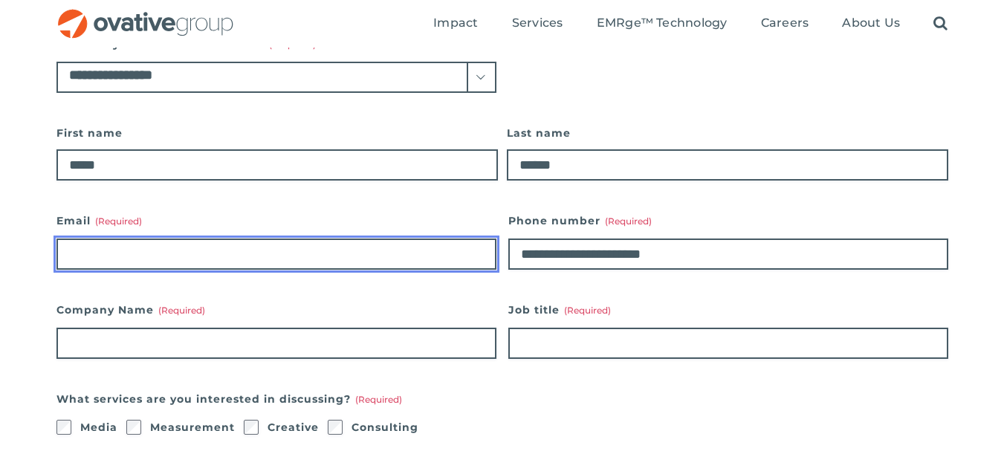
type input "**********"
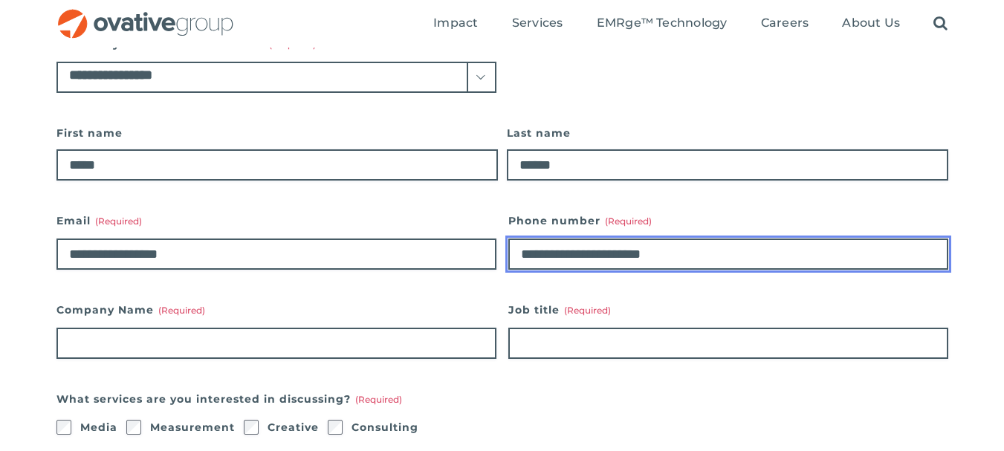
type input "**********"
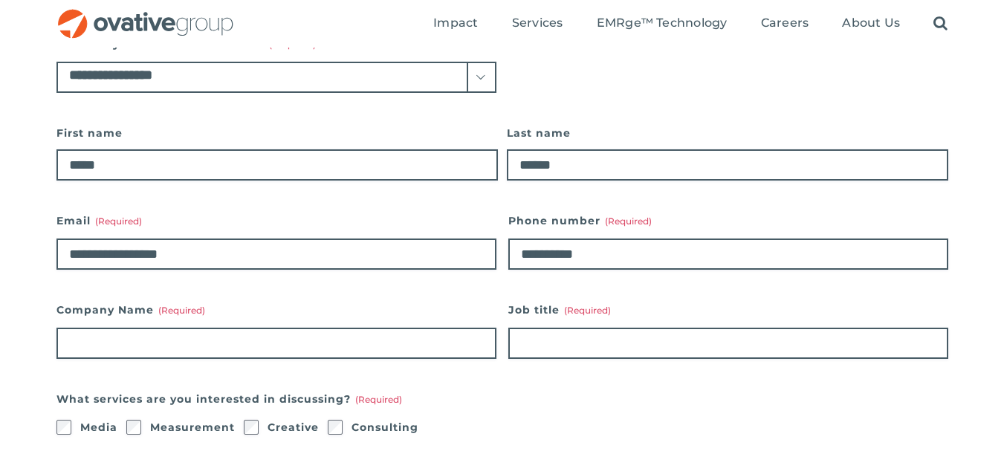
type input "**********"
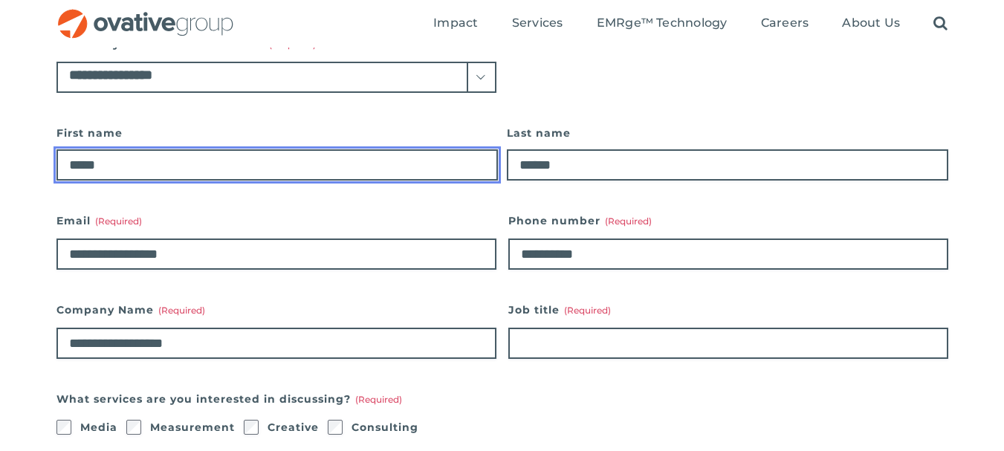
type input "**********"
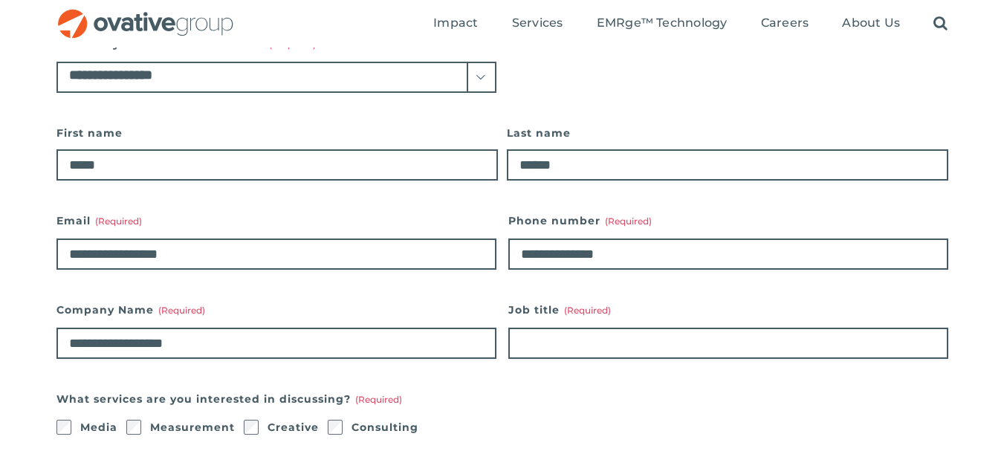
click at [425, 72] on select "**********" at bounding box center [276, 77] width 440 height 31
select select "*****"
click at [56, 62] on select "**********" at bounding box center [276, 77] width 440 height 31
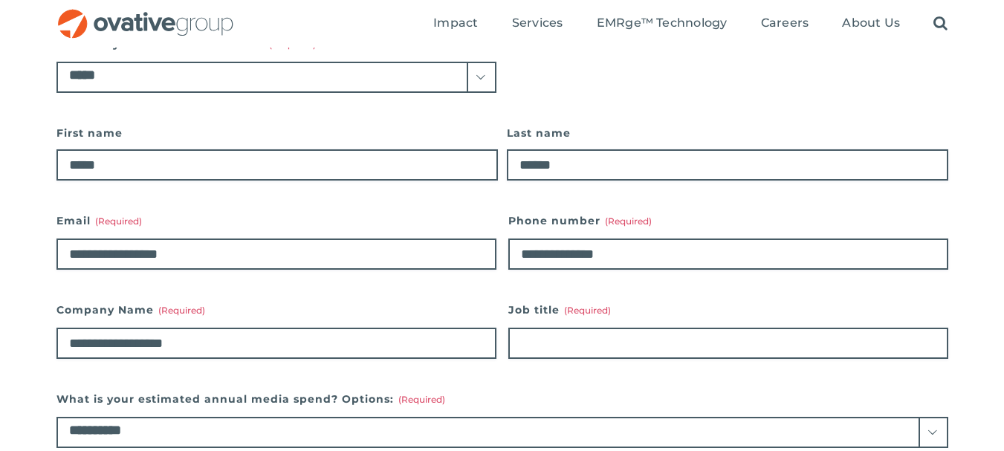
click at [161, 71] on select "**********" at bounding box center [276, 77] width 440 height 31
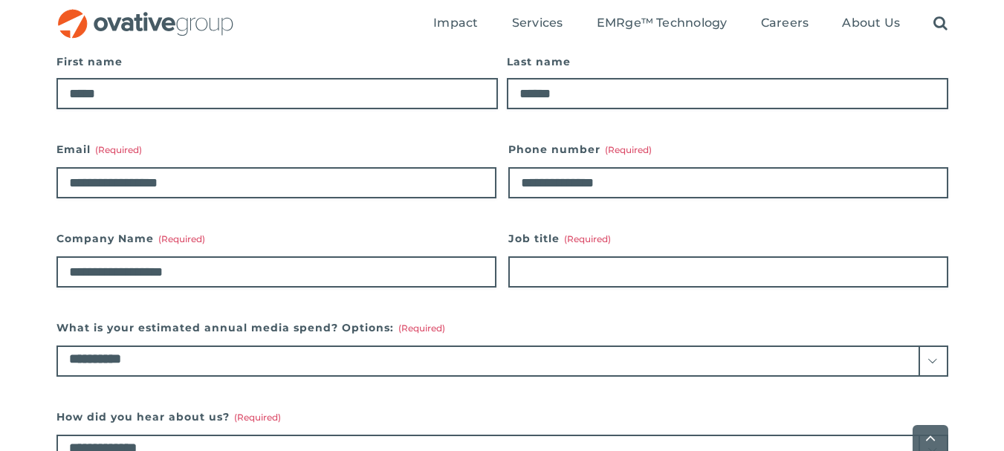
scroll to position [446, 0]
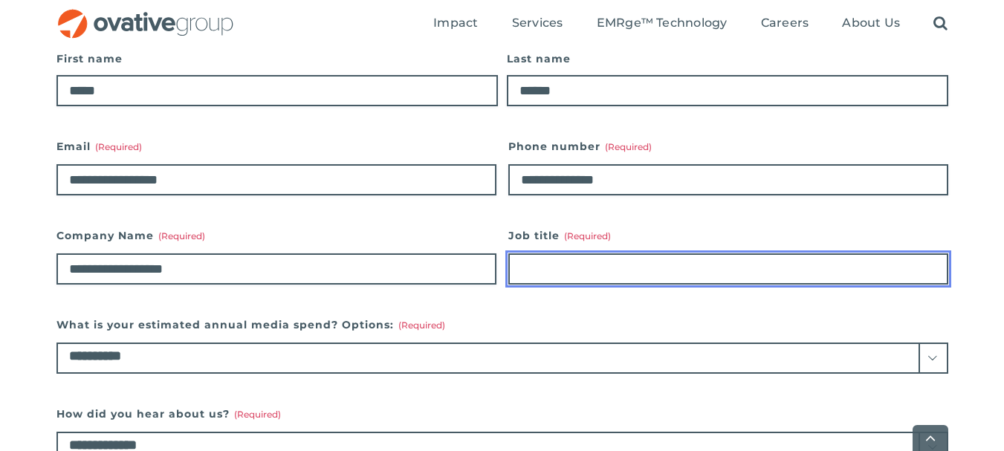
click at [577, 276] on input "Job title (Required)" at bounding box center [728, 268] width 440 height 31
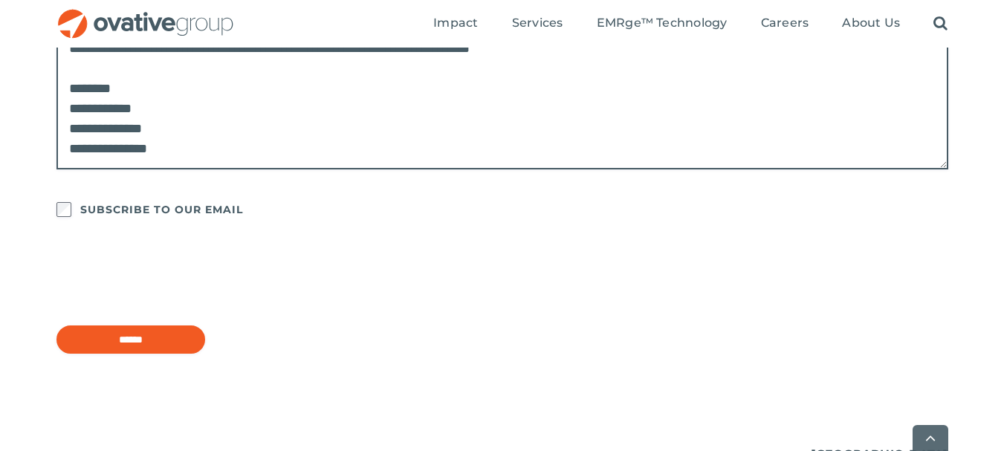
scroll to position [1041, 0]
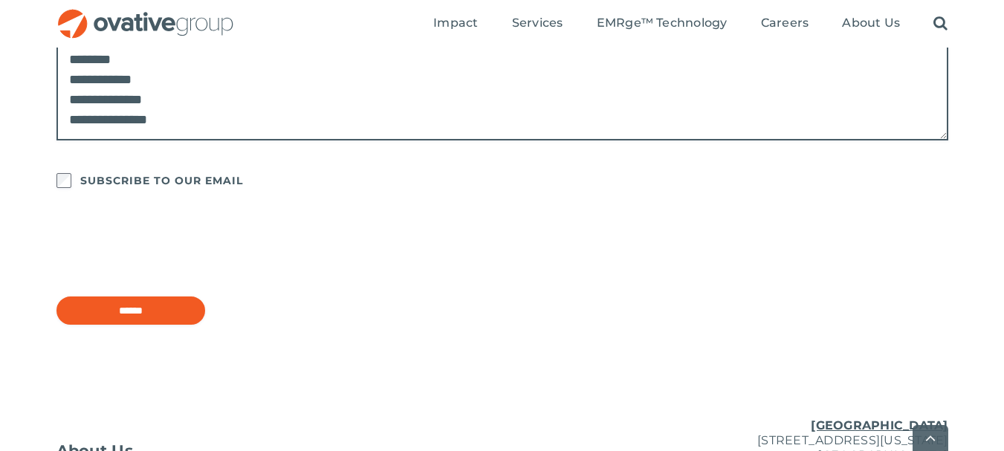
type input "***"
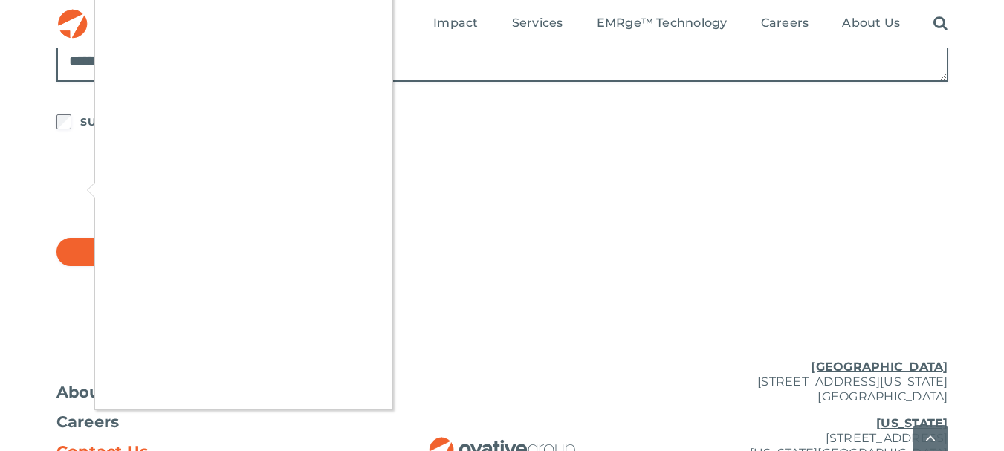
scroll to position [1189, 0]
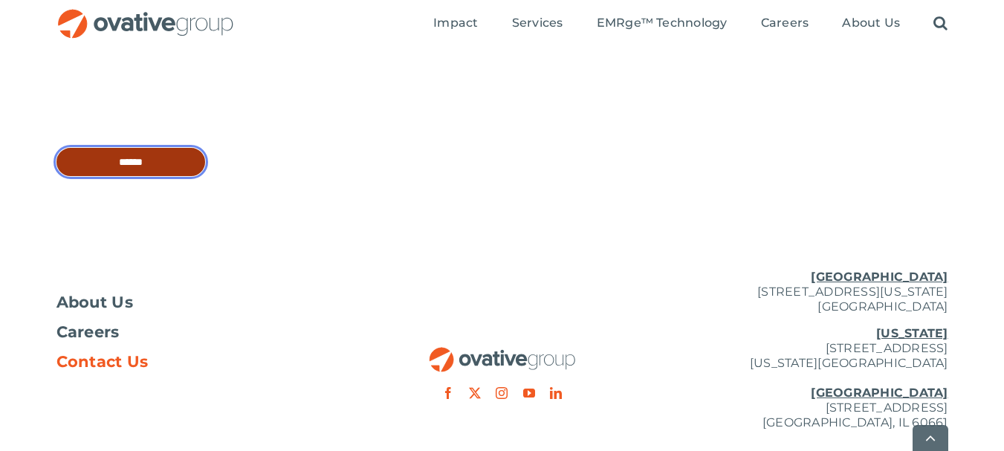
click at [155, 158] on input "******" at bounding box center [130, 162] width 149 height 28
